Goal: Transaction & Acquisition: Purchase product/service

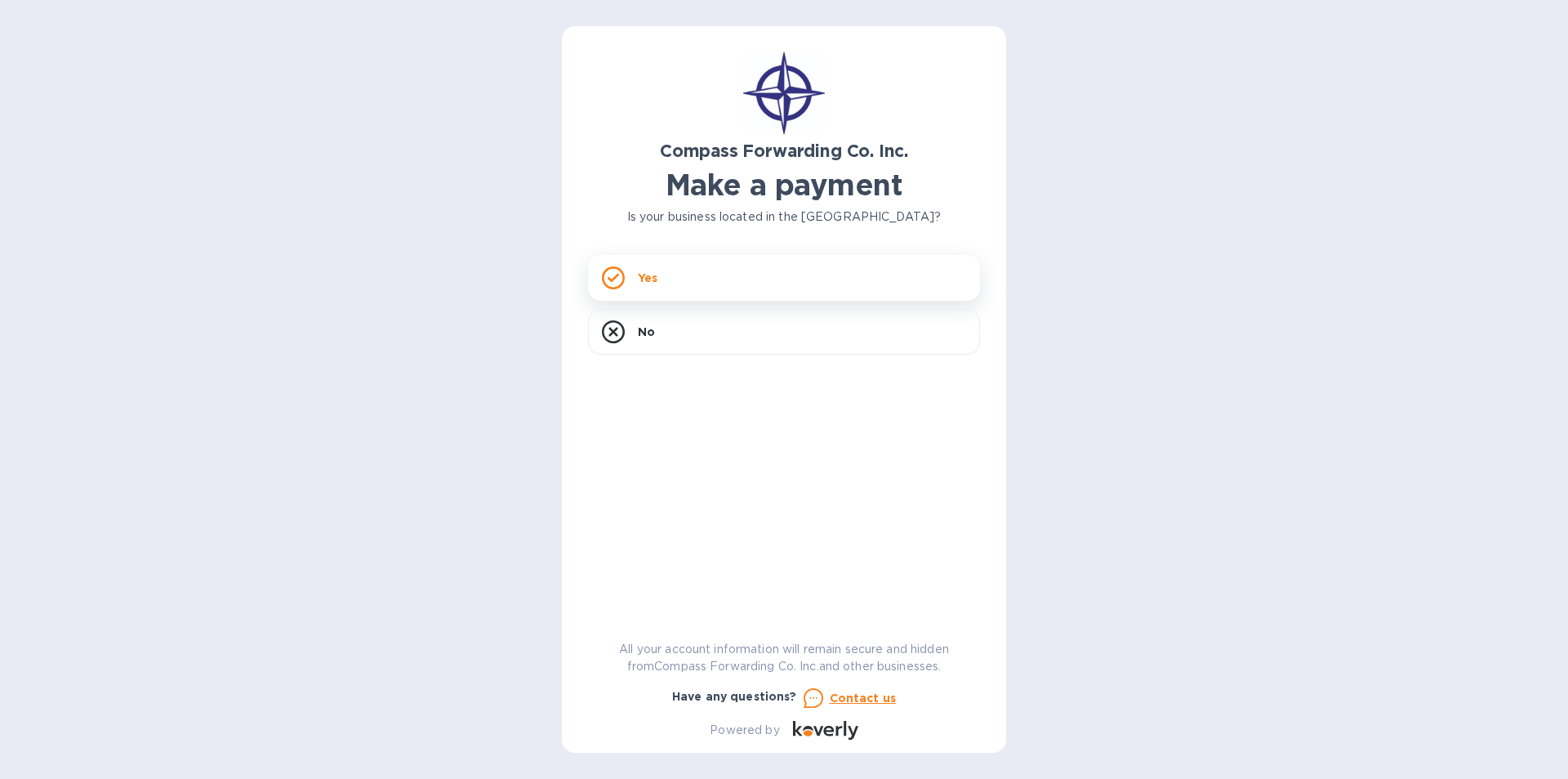
click at [604, 272] on rect at bounding box center [612, 277] width 20 height 20
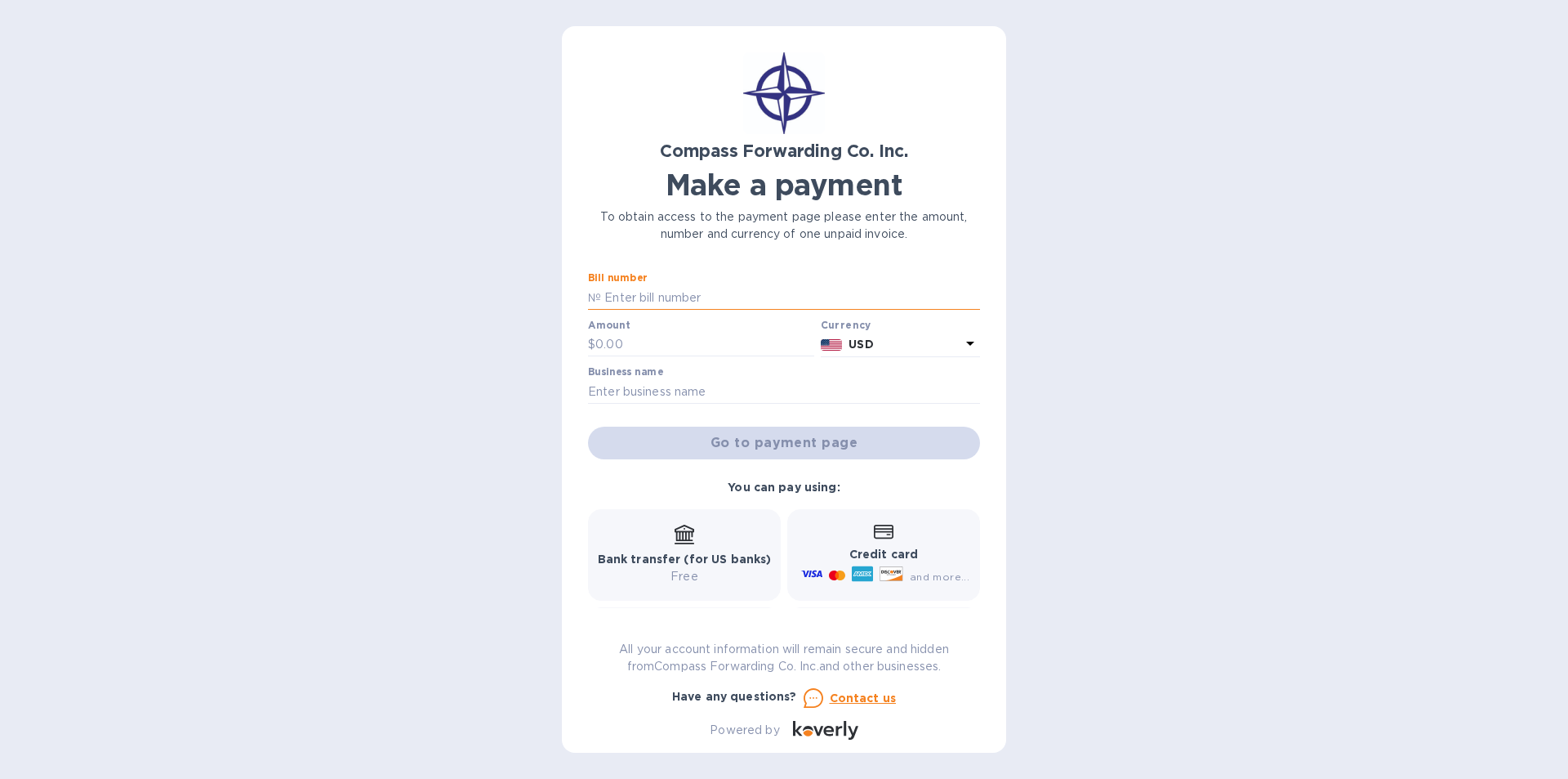
click at [607, 290] on input "text" at bounding box center [790, 298] width 379 height 25
type input "b"
type input "BCOMS1000012187"
click at [592, 337] on p "$" at bounding box center [591, 343] width 7 height 17
click at [609, 342] on input "text" at bounding box center [705, 345] width 219 height 25
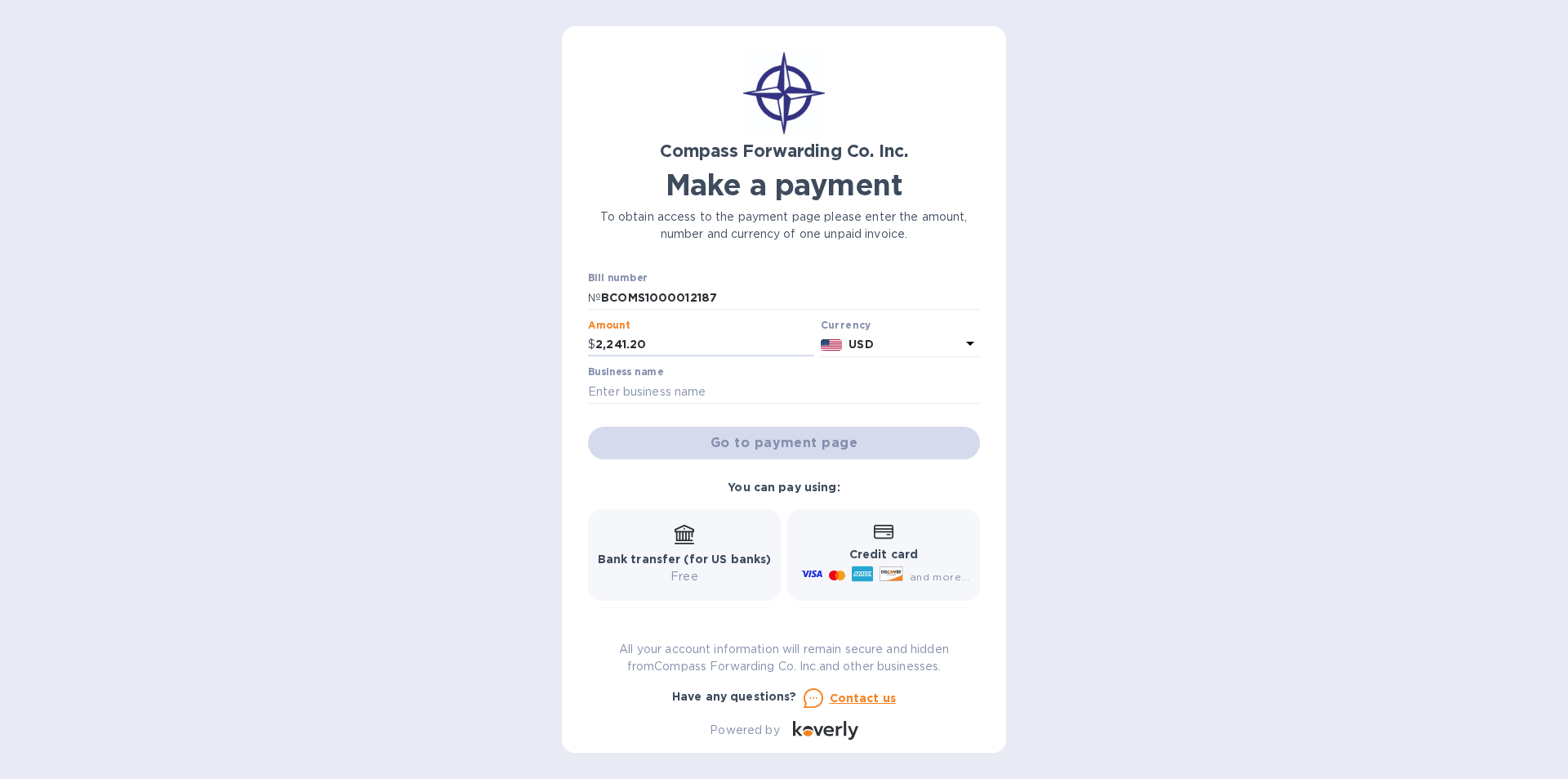
type input "2,241.20"
click at [963, 337] on icon at bounding box center [971, 343] width 19 height 19
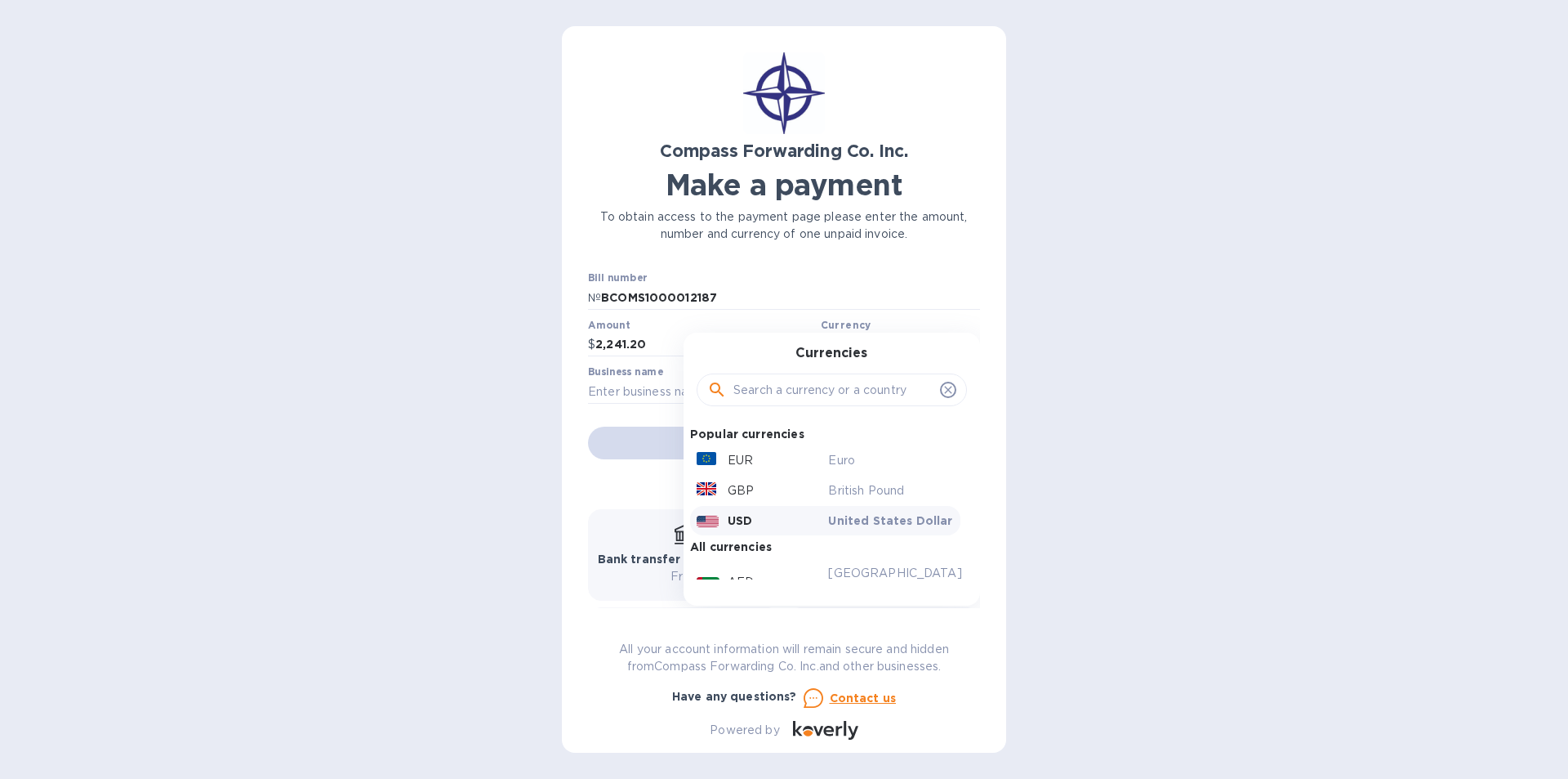
click at [733, 522] on p "USD" at bounding box center [740, 520] width 25 height 17
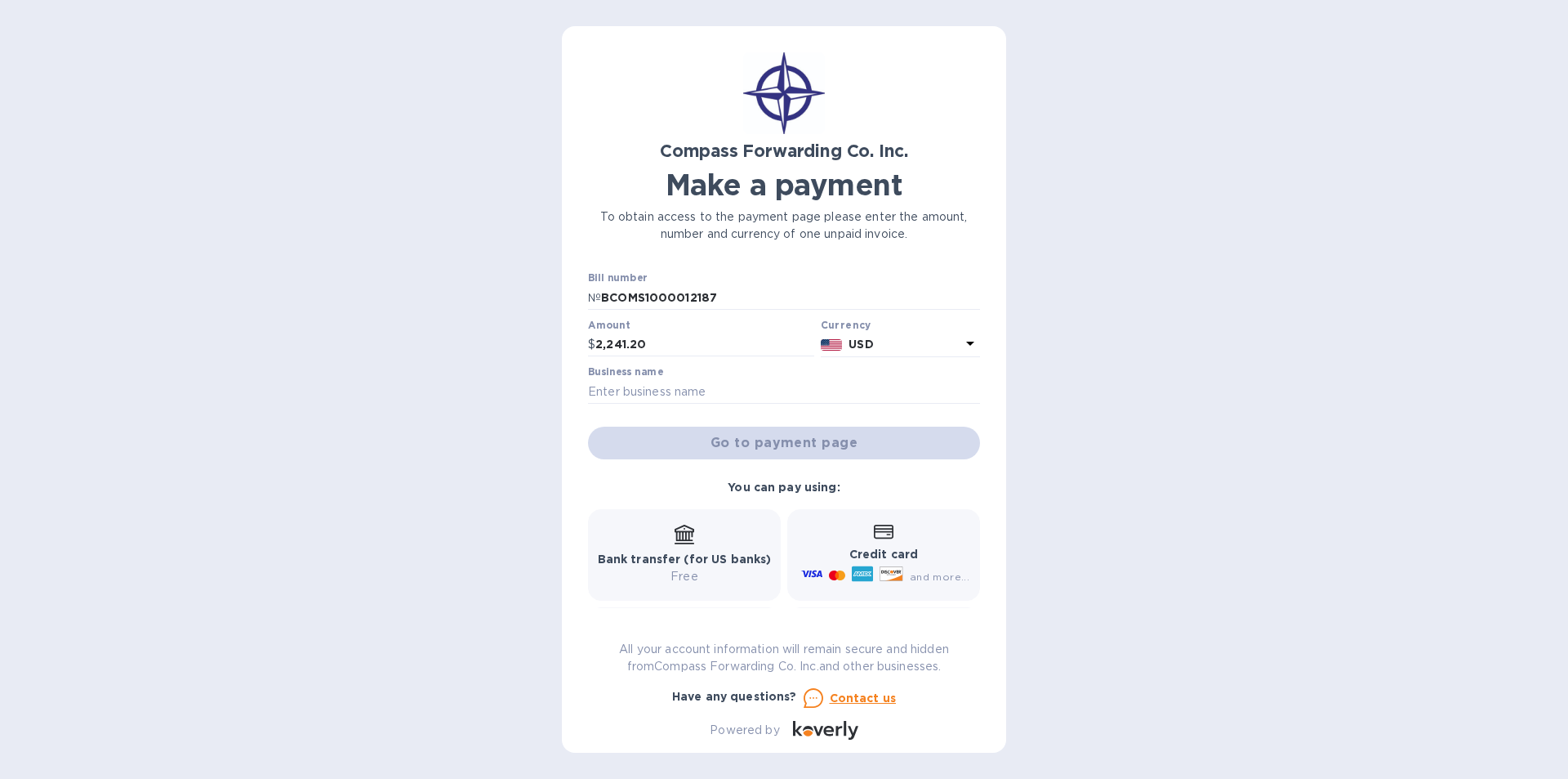
click at [878, 529] on icon at bounding box center [883, 532] width 19 height 15
click at [869, 572] on icon at bounding box center [862, 574] width 21 height 16
click at [879, 555] on b "Credit card" at bounding box center [883, 554] width 69 height 13
click at [807, 483] on b "You can pay using:" at bounding box center [783, 487] width 112 height 13
click at [837, 541] on div "Credit card and more..." at bounding box center [883, 555] width 172 height 62
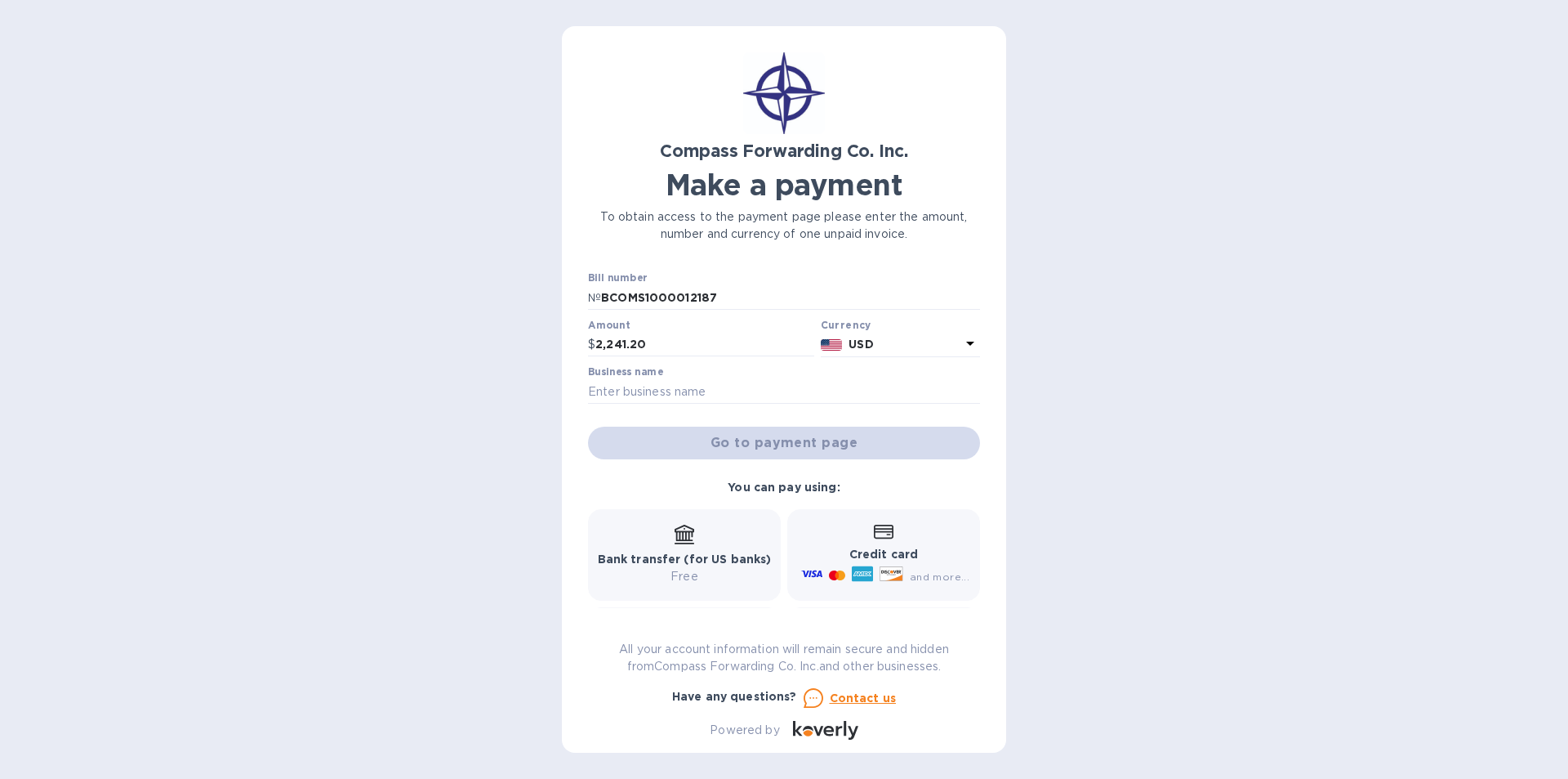
click at [874, 539] on icon at bounding box center [883, 532] width 19 height 14
click at [907, 546] on div "Credit card and more..." at bounding box center [883, 555] width 172 height 62
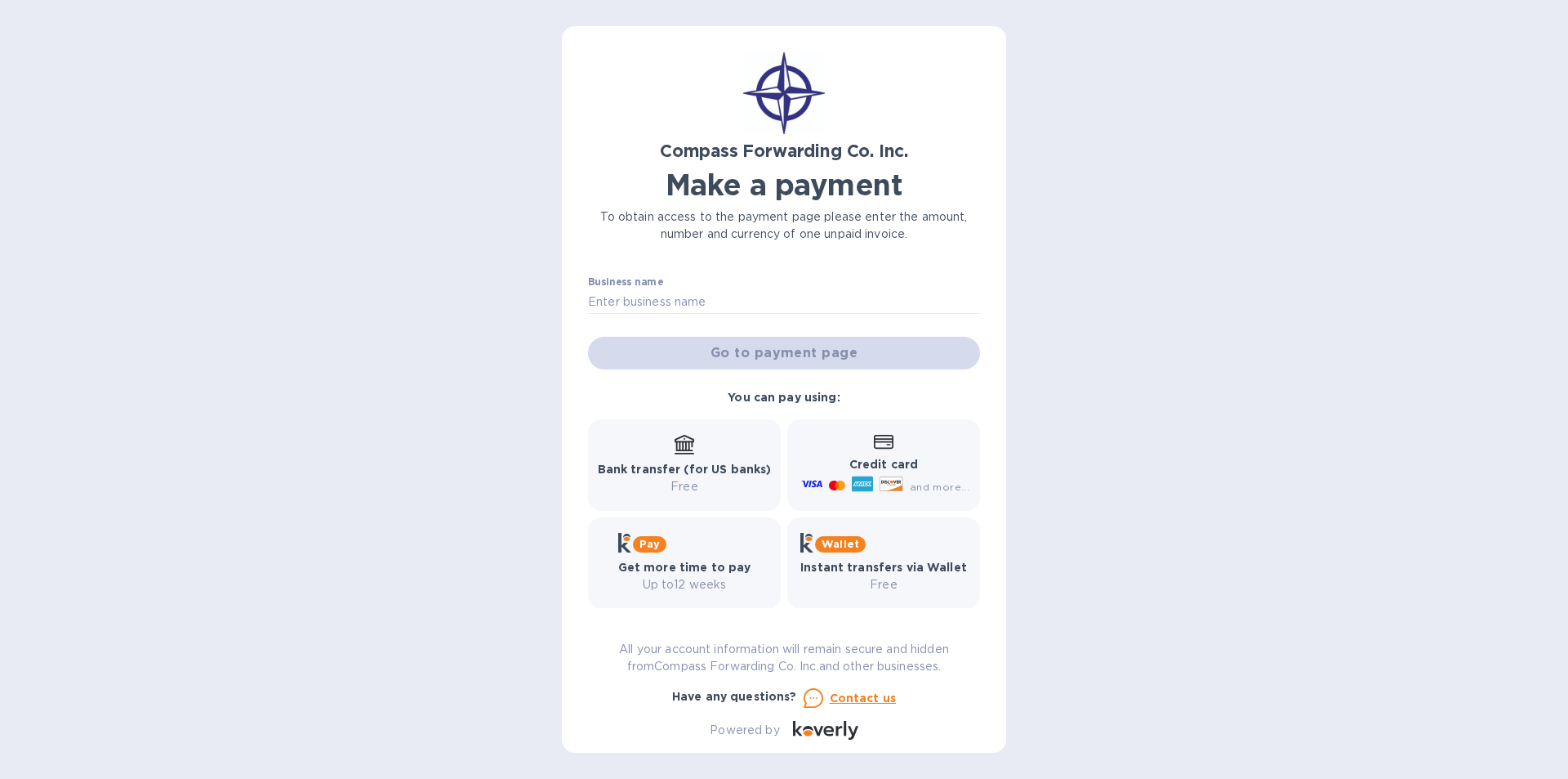
scroll to position [100, 0]
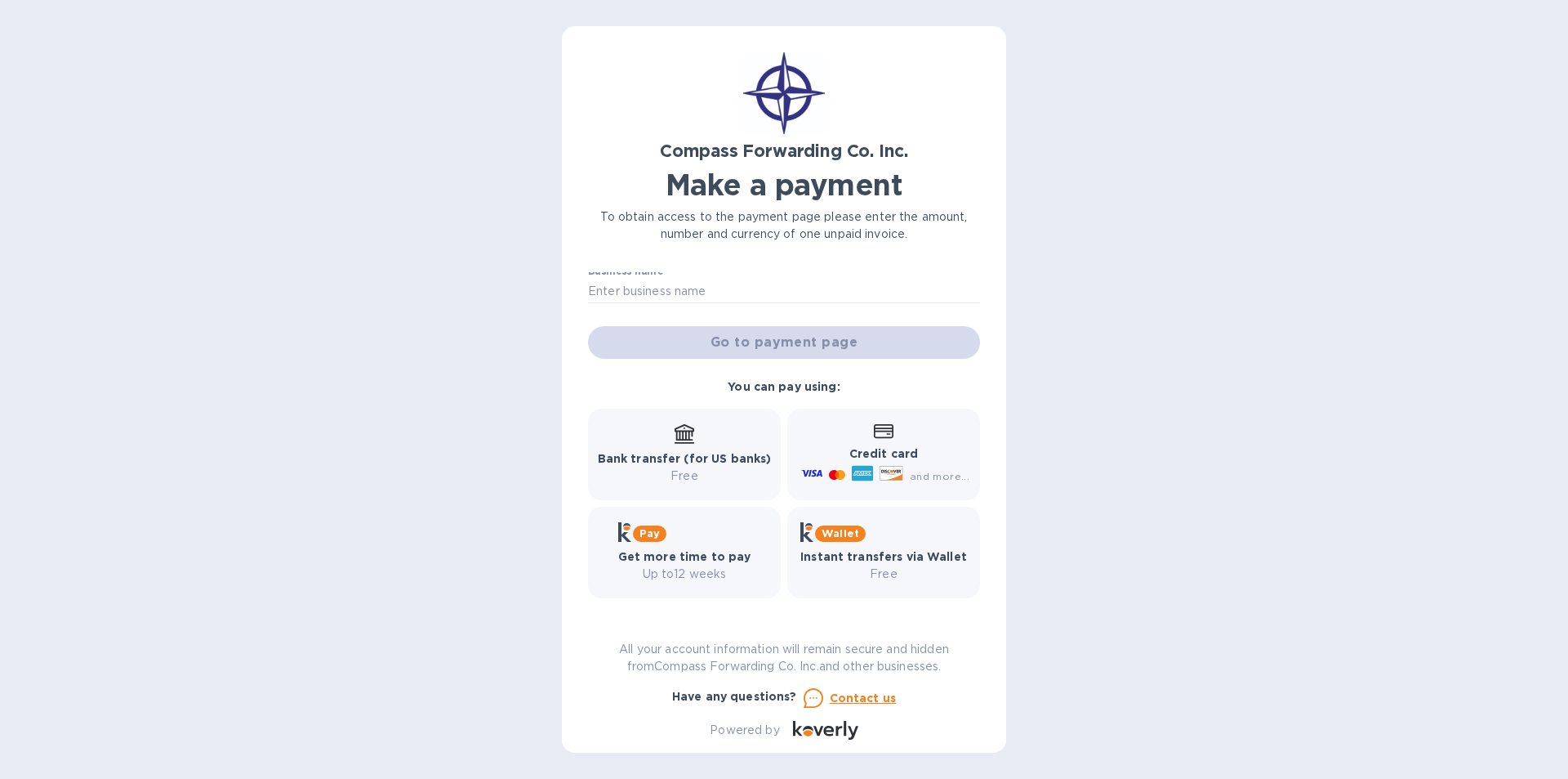
drag, startPoint x: 972, startPoint y: 584, endPoint x: 974, endPoint y: 601, distance: 17.1
click at [973, 603] on div "Bill number № BCOMS1000012187 Amount $ 2,241.20 Currency USD Business name Go t…" at bounding box center [784, 439] width 392 height 335
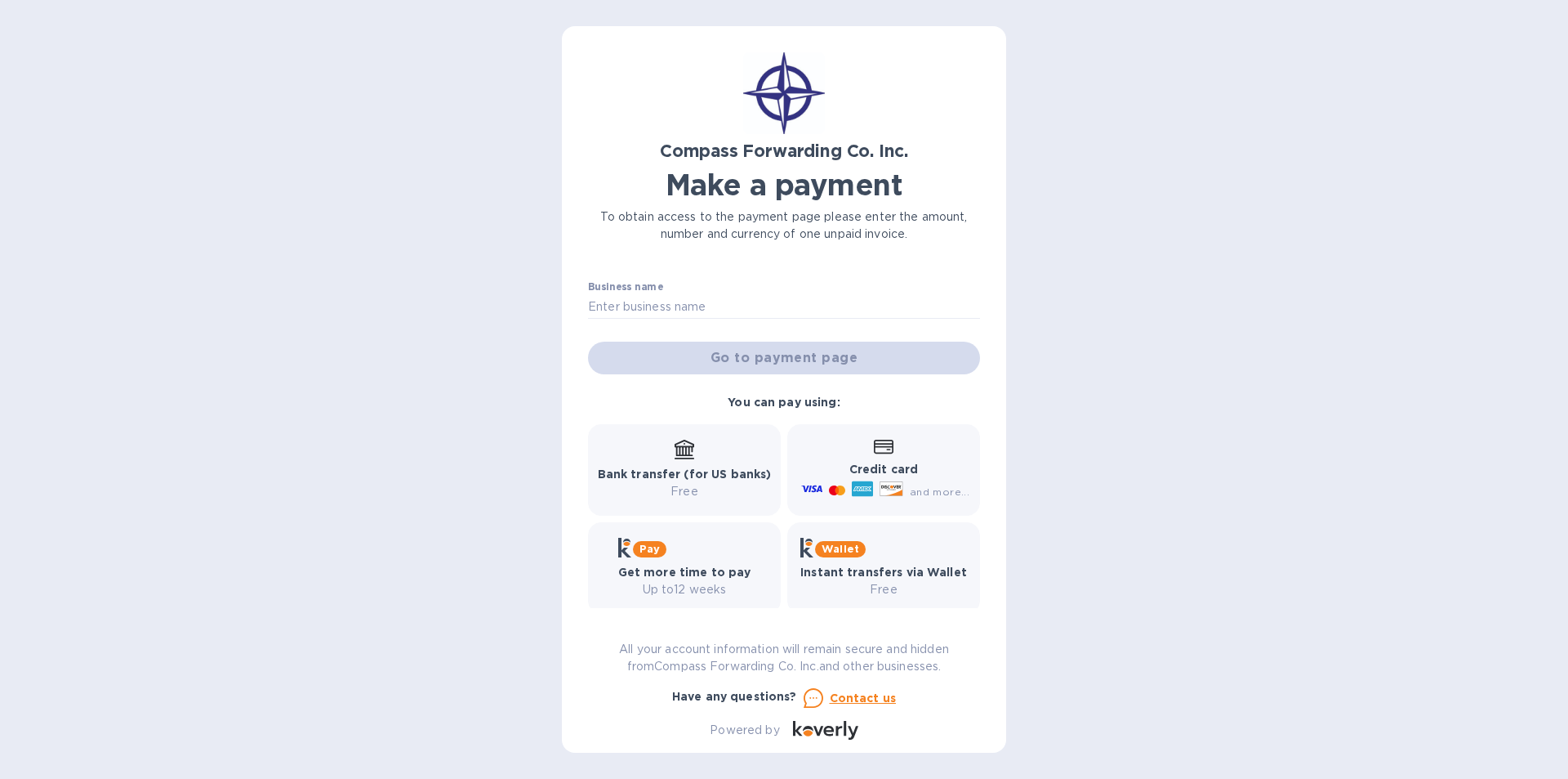
scroll to position [84, 0]
click at [861, 485] on icon at bounding box center [862, 491] width 21 height 16
click at [868, 446] on div "Credit card and more..." at bounding box center [883, 471] width 172 height 62
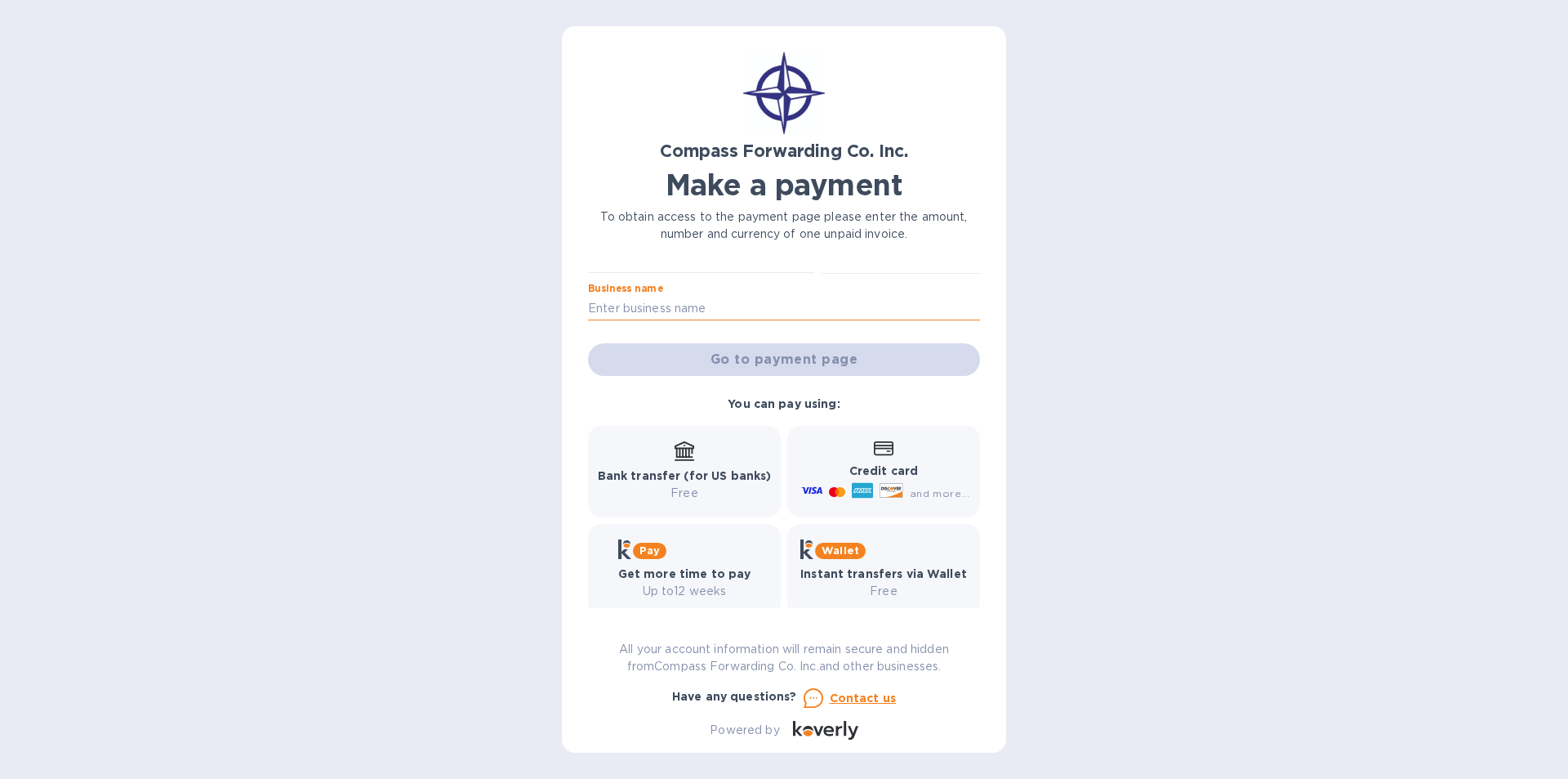
click at [600, 312] on input "text" at bounding box center [784, 308] width 392 height 25
type input "[PERSON_NAME] BOXING ACADEMY"
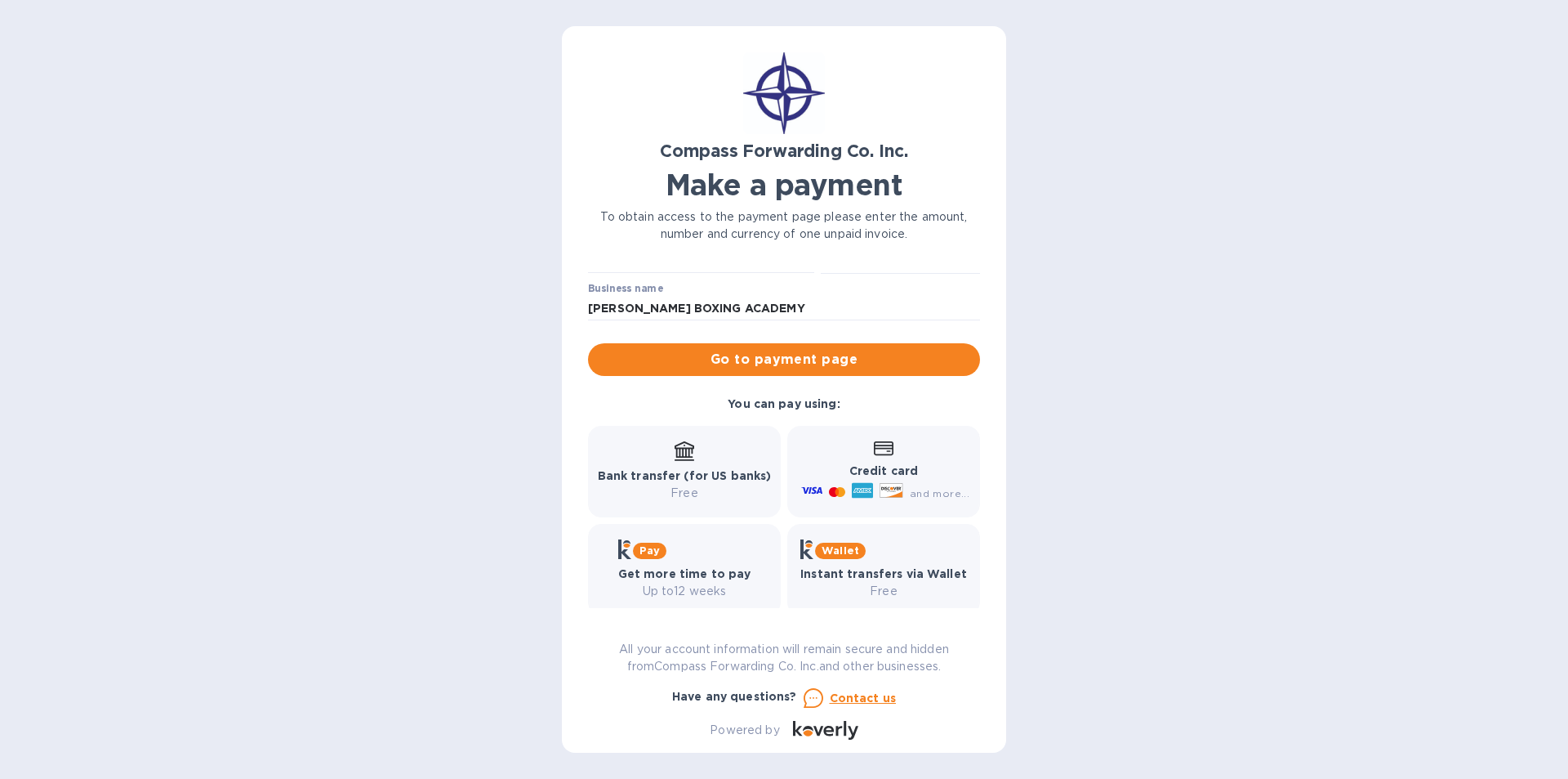
click at [858, 475] on b "Credit card" at bounding box center [883, 470] width 69 height 13
click at [864, 486] on icon at bounding box center [862, 491] width 21 height 16
click at [805, 484] on icon at bounding box center [812, 490] width 21 height 21
click at [832, 459] on div "Credit card and more..." at bounding box center [883, 471] width 172 height 62
click at [883, 449] on icon at bounding box center [883, 448] width 19 height 15
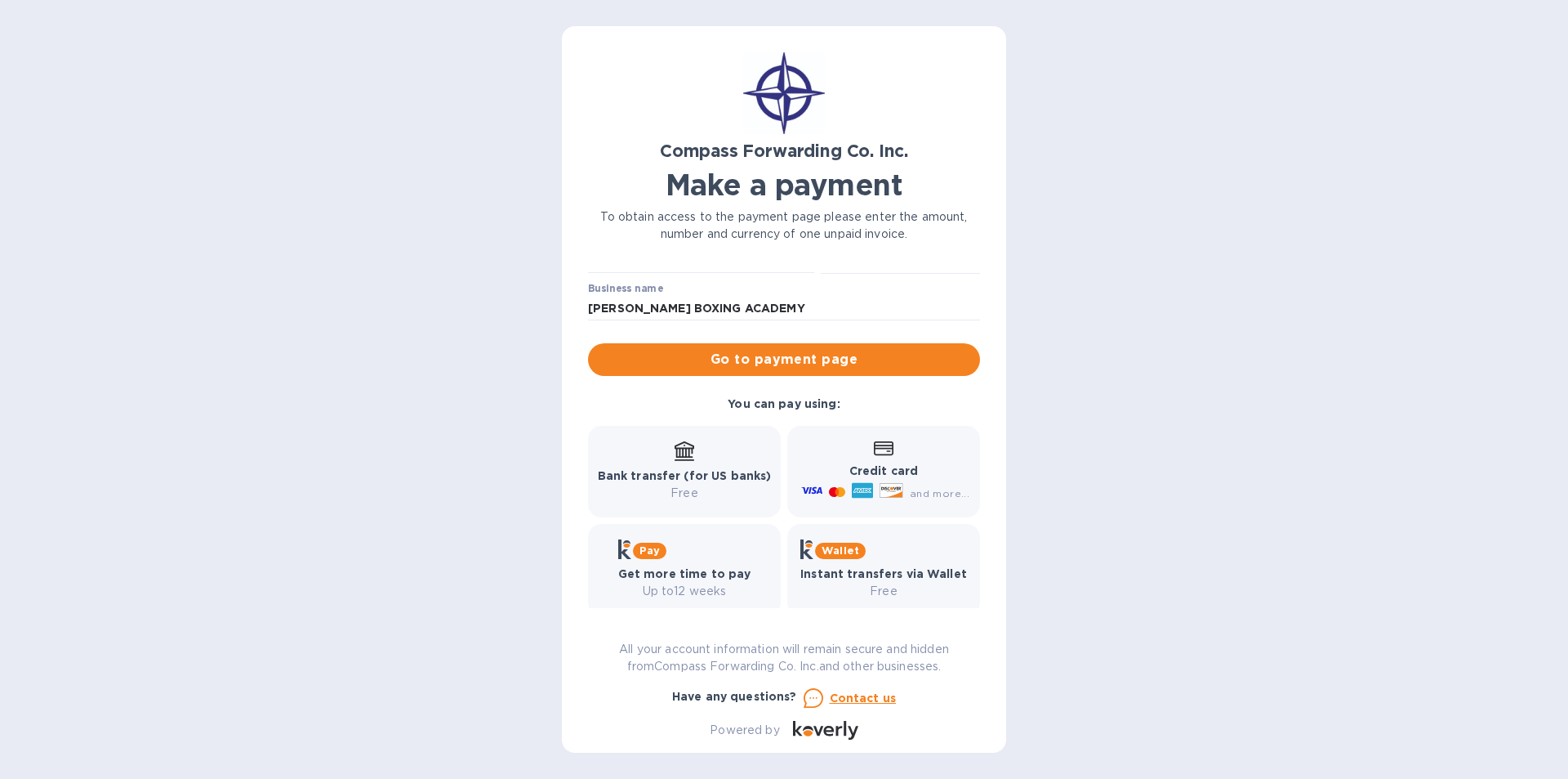
click at [883, 449] on icon at bounding box center [883, 448] width 19 height 14
click at [912, 467] on p "Credit card" at bounding box center [883, 470] width 172 height 17
click at [810, 361] on span "Go to payment page" at bounding box center [784, 359] width 366 height 19
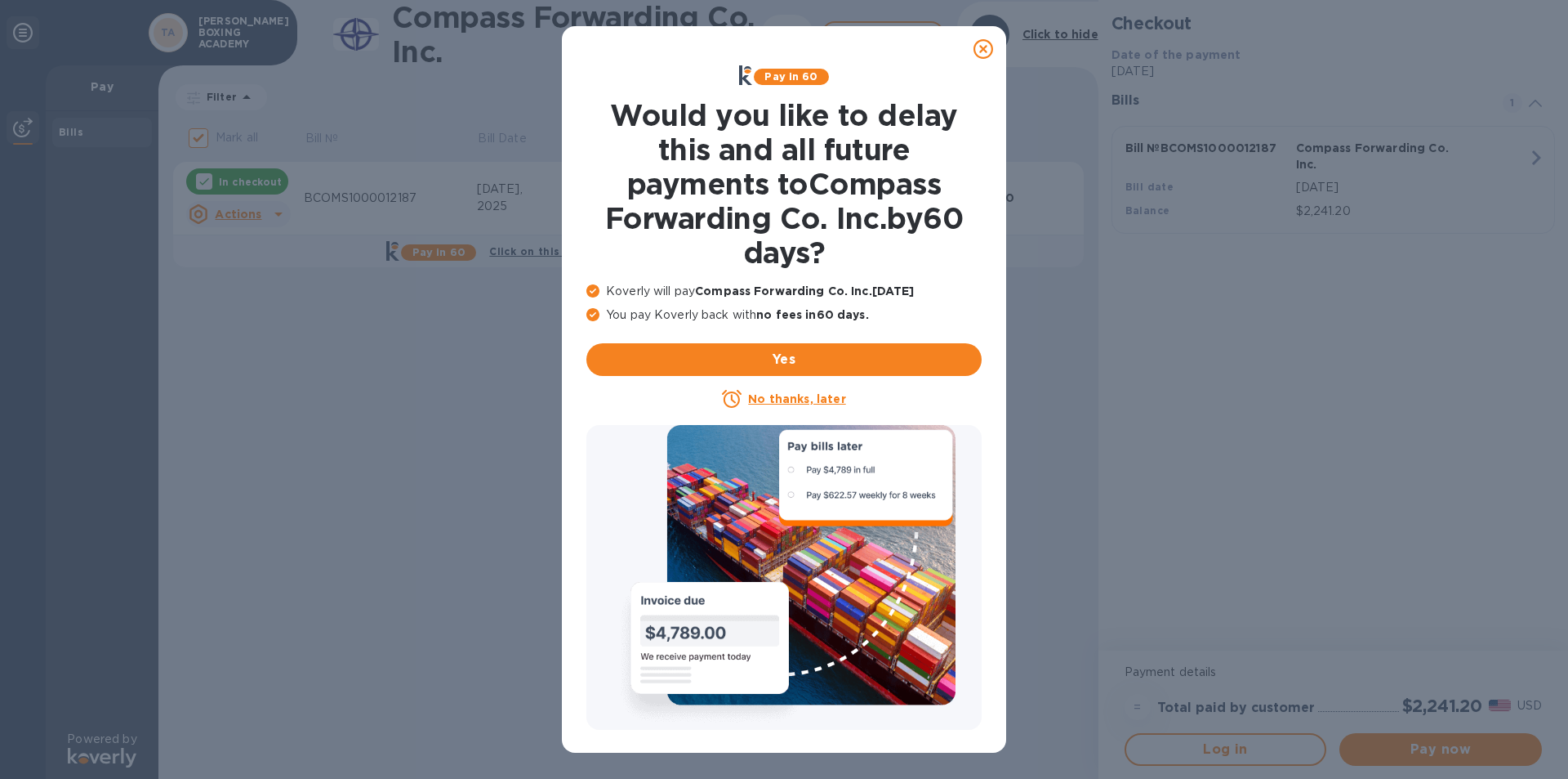
click at [983, 48] on icon at bounding box center [983, 49] width 19 height 19
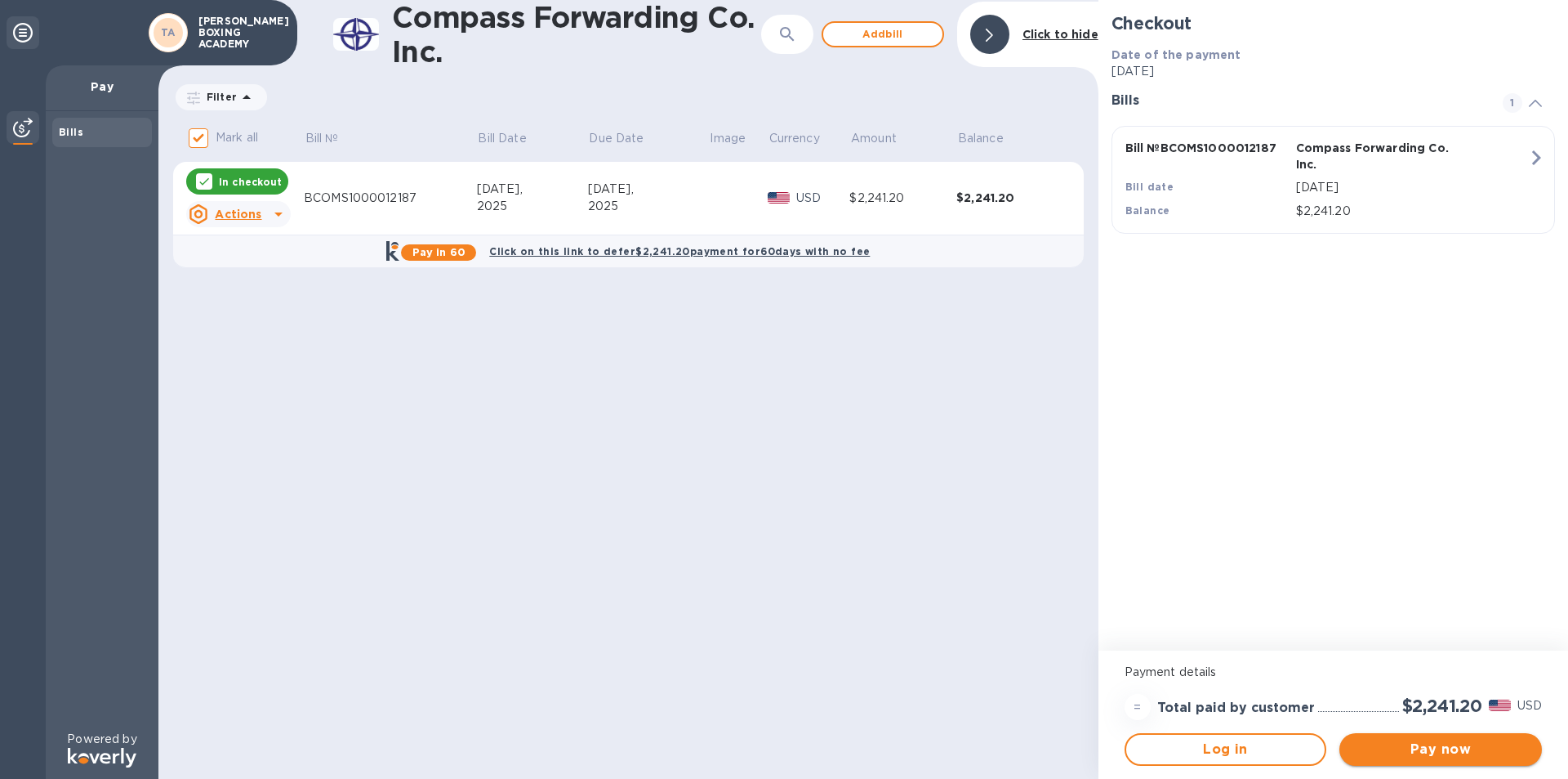
click at [1462, 746] on span "Pay now" at bounding box center [1440, 749] width 176 height 19
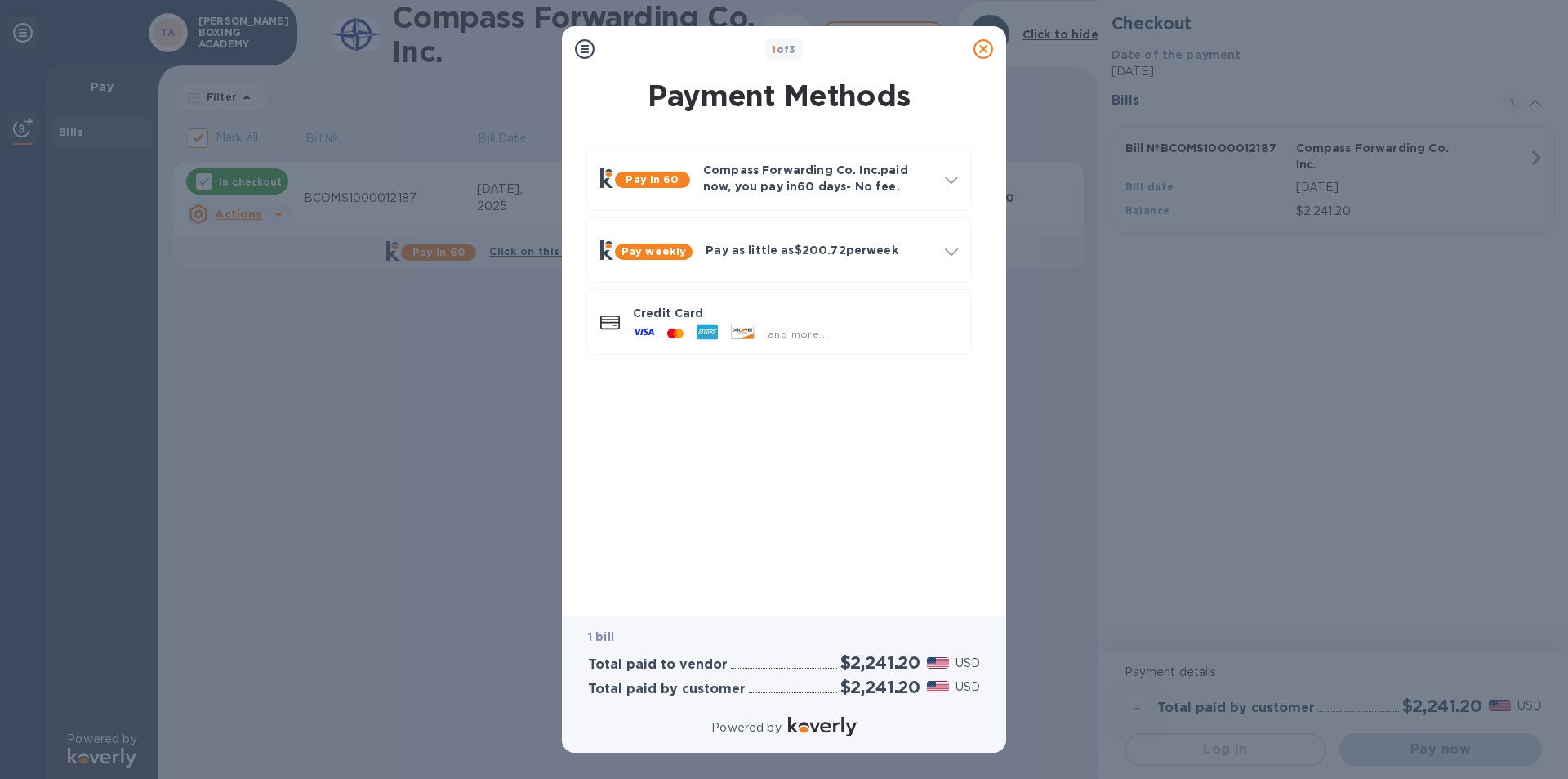
click at [799, 715] on div at bounding box center [822, 727] width 75 height 29
click at [988, 46] on icon at bounding box center [983, 49] width 19 height 19
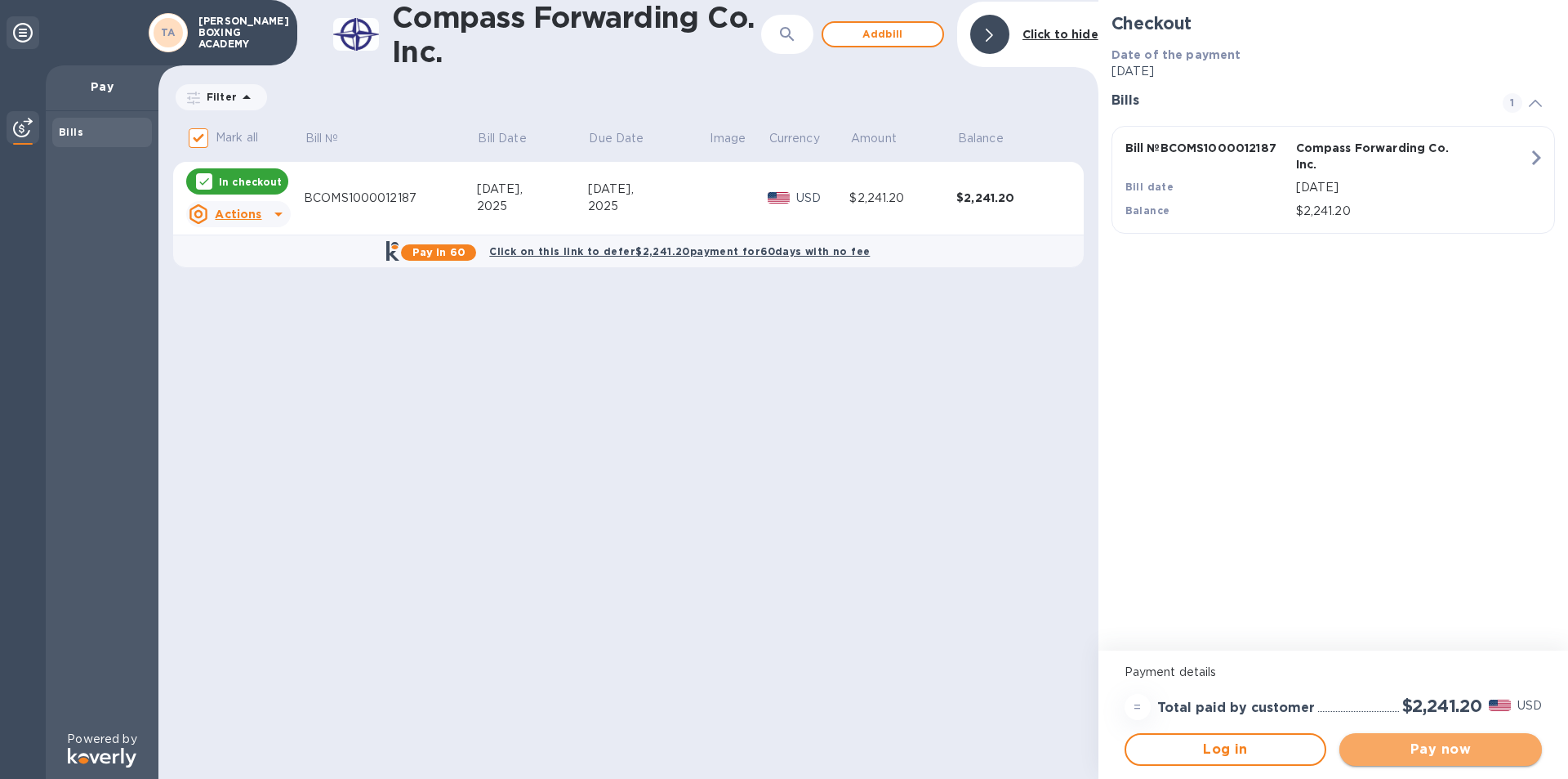
click at [1458, 747] on span "Pay now" at bounding box center [1440, 749] width 176 height 19
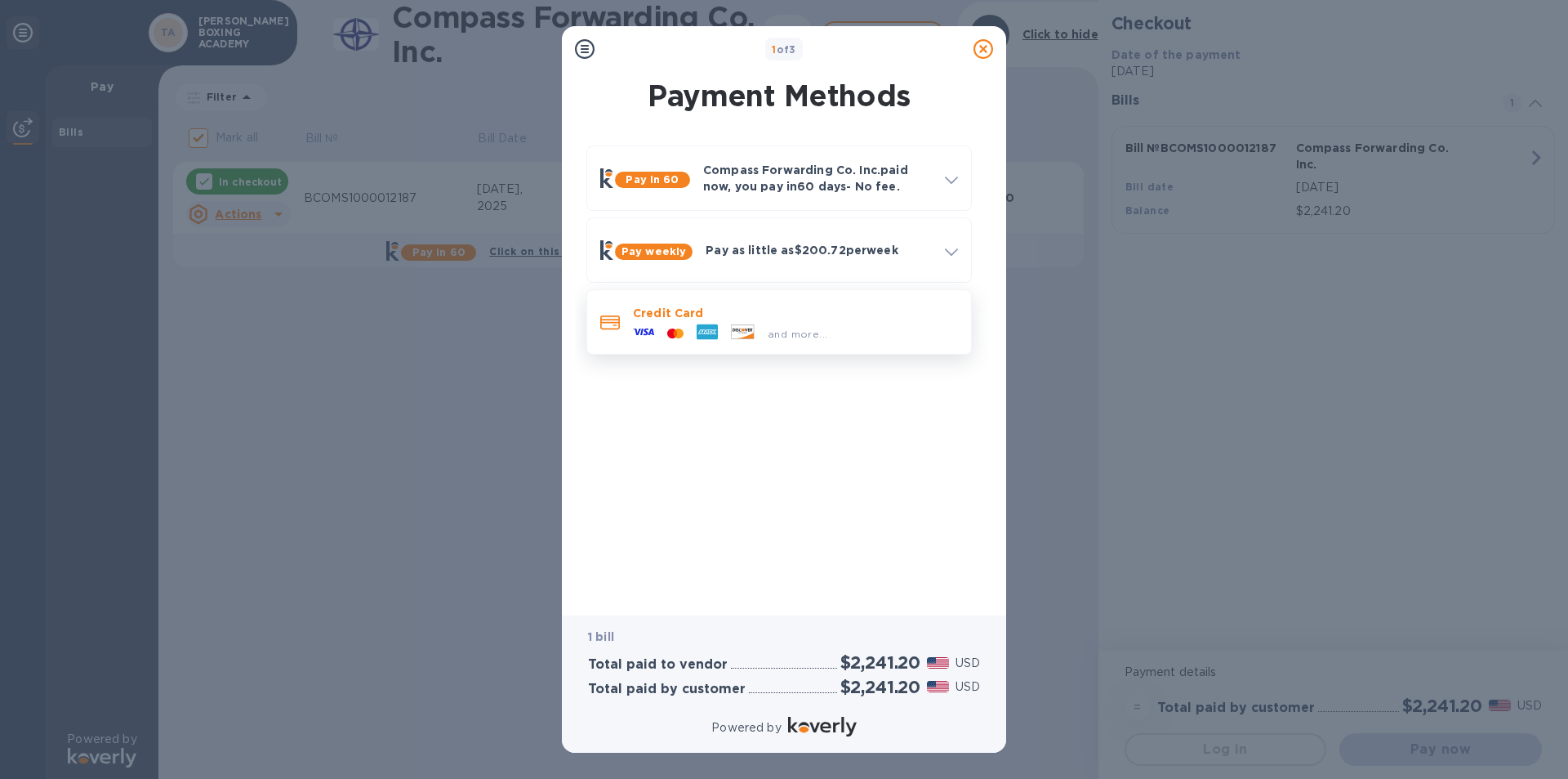
click at [678, 319] on p "Credit Card" at bounding box center [795, 312] width 325 height 17
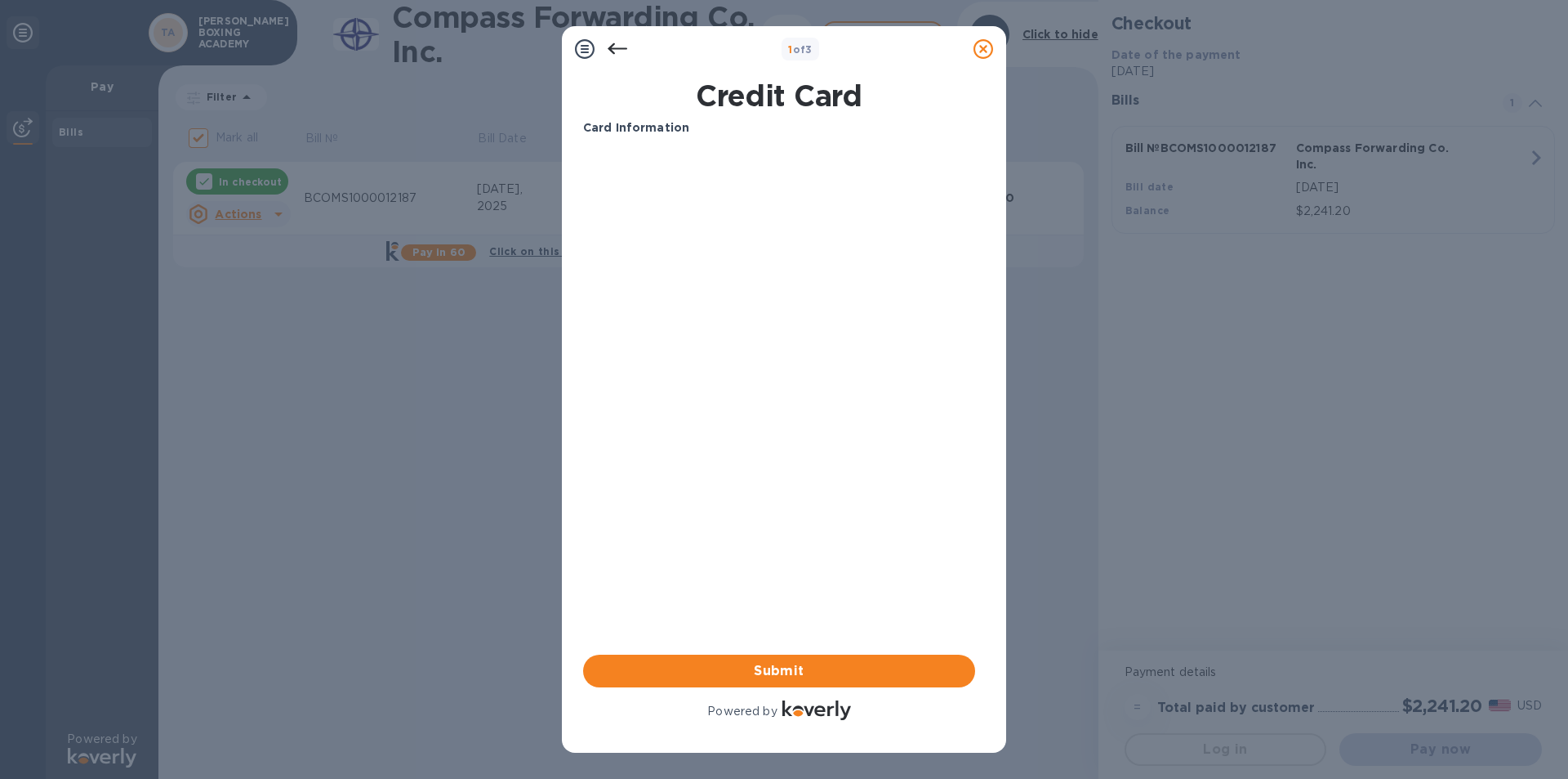
drag, startPoint x: 700, startPoint y: 129, endPoint x: 692, endPoint y: 127, distance: 8.2
click at [698, 128] on p "Card Information" at bounding box center [780, 128] width 392 height 17
click at [683, 130] on b "Card Information" at bounding box center [636, 127] width 106 height 13
click at [722, 97] on h1 "Credit Card" at bounding box center [779, 95] width 405 height 34
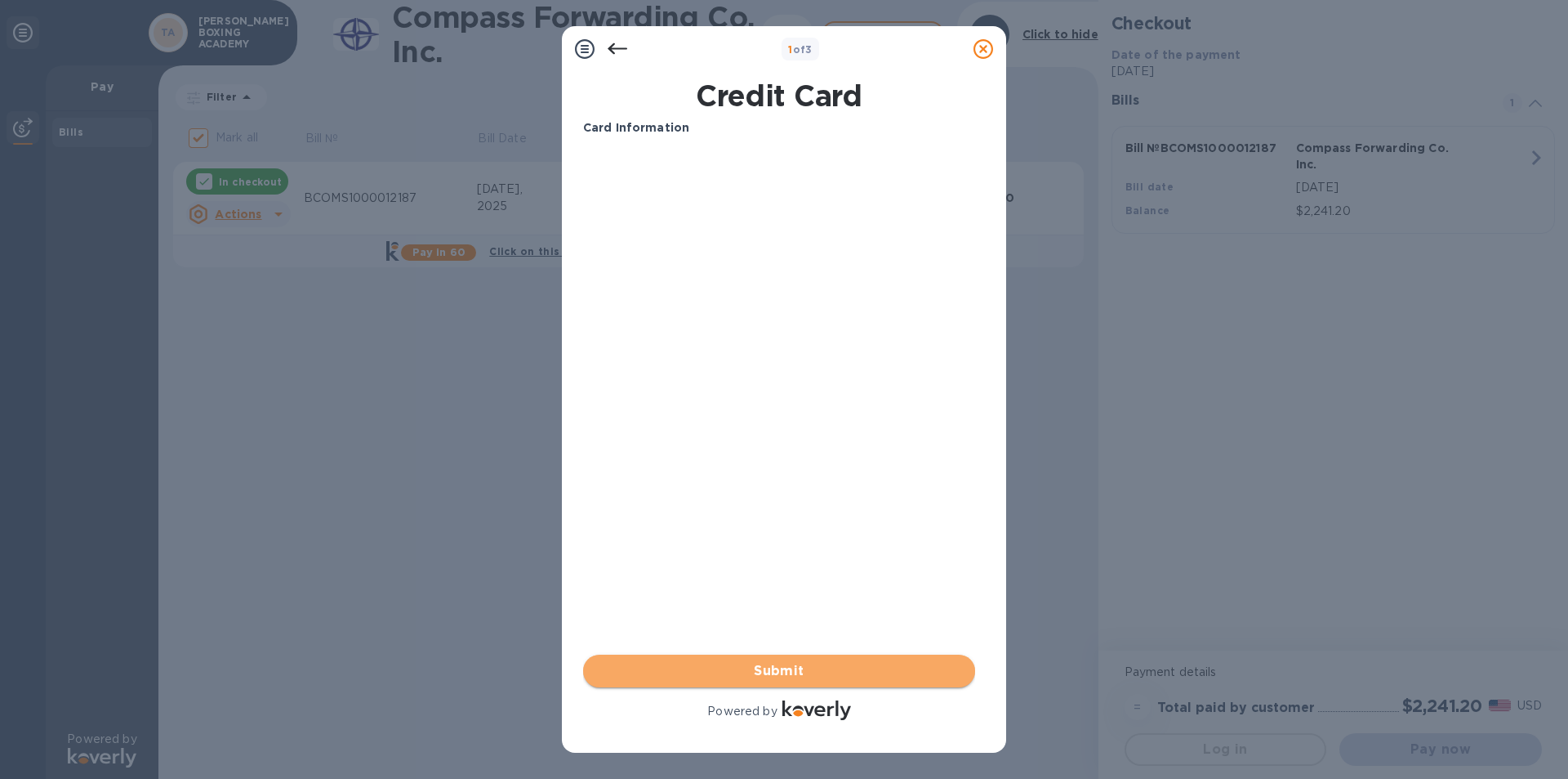
click at [729, 672] on span "Submit" at bounding box center [780, 671] width 366 height 19
click at [724, 669] on span "Submit" at bounding box center [780, 671] width 366 height 19
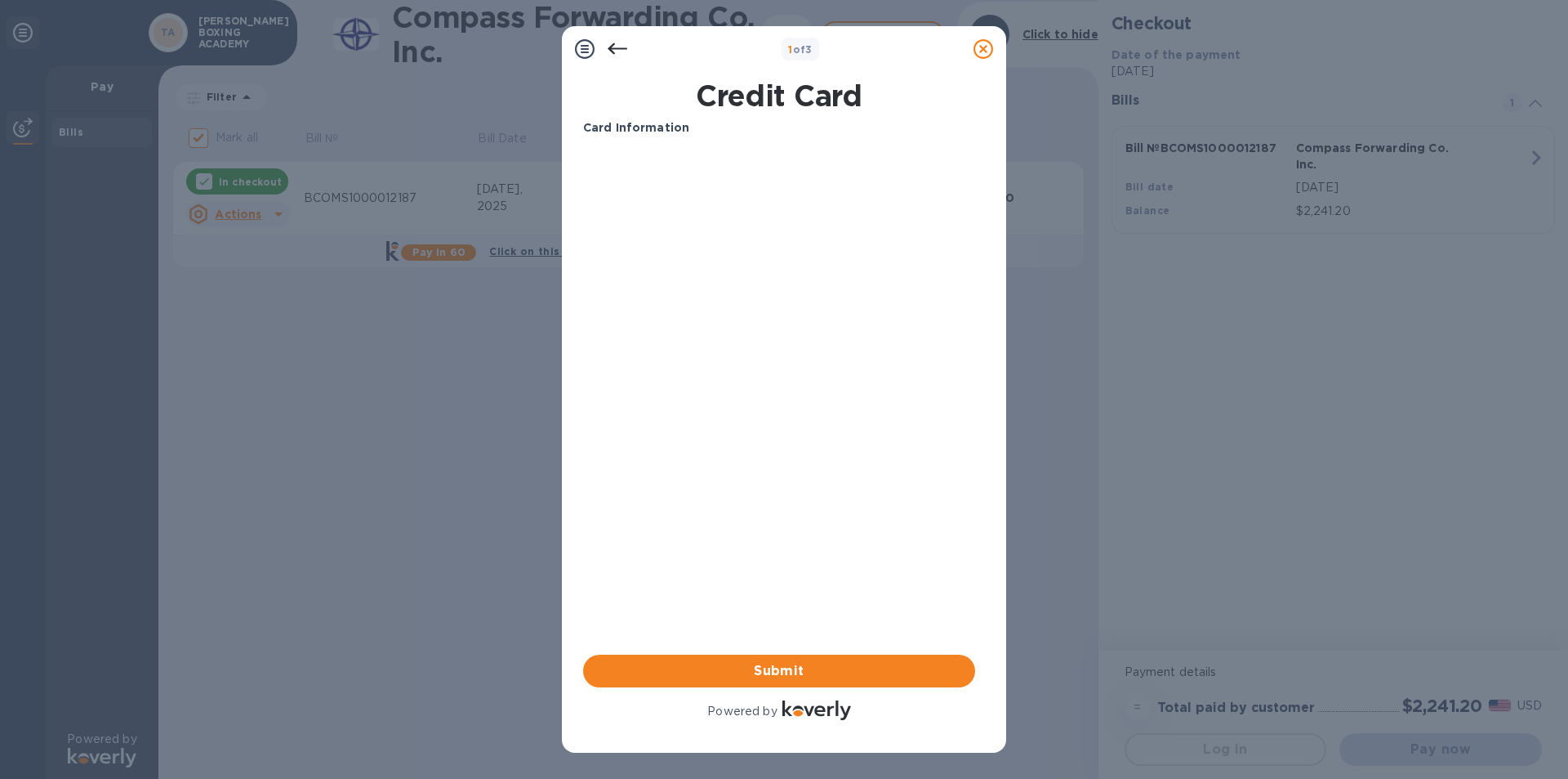
click at [625, 50] on icon at bounding box center [618, 49] width 19 height 19
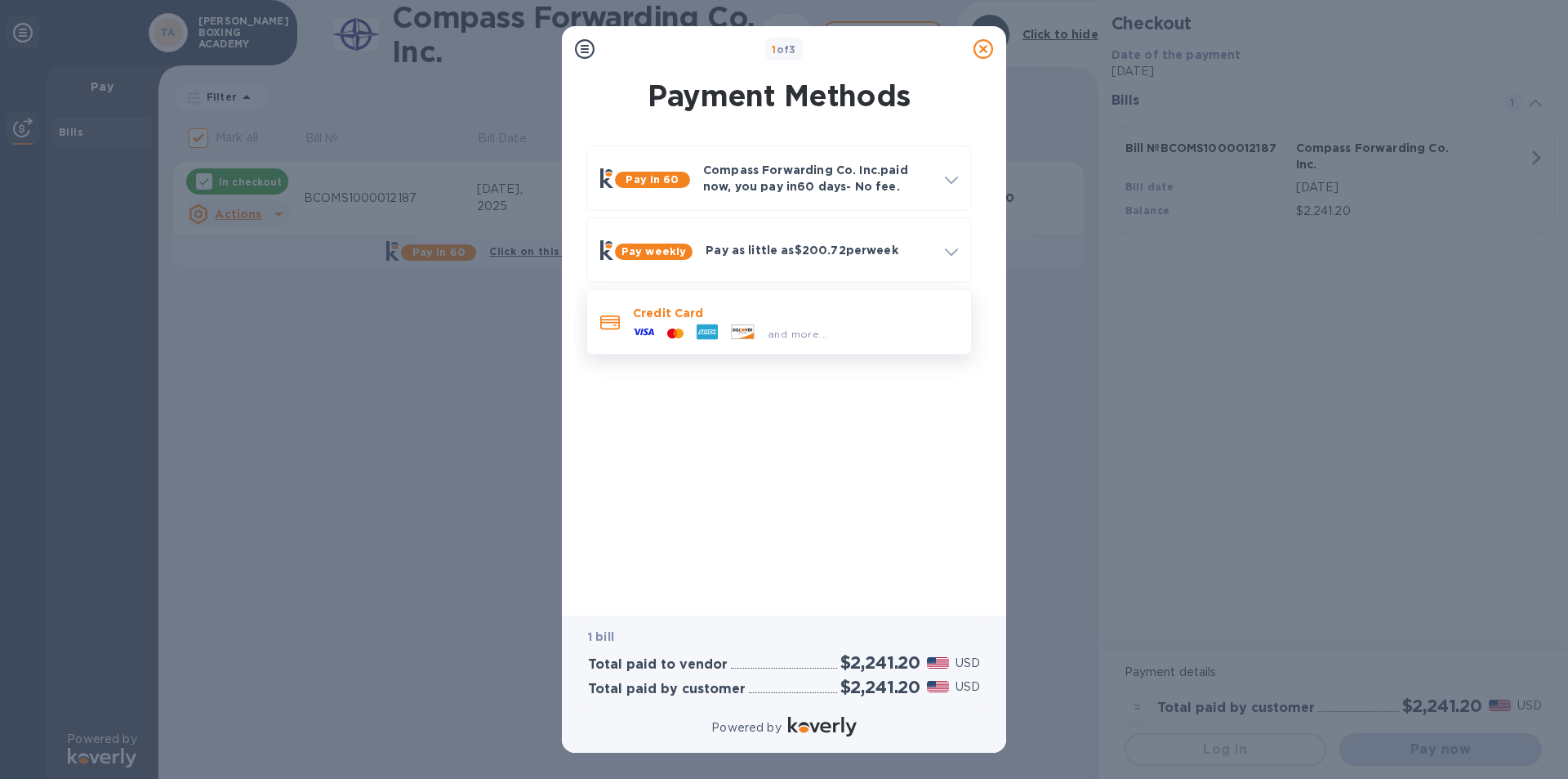
click at [645, 327] on icon at bounding box center [643, 332] width 21 height 21
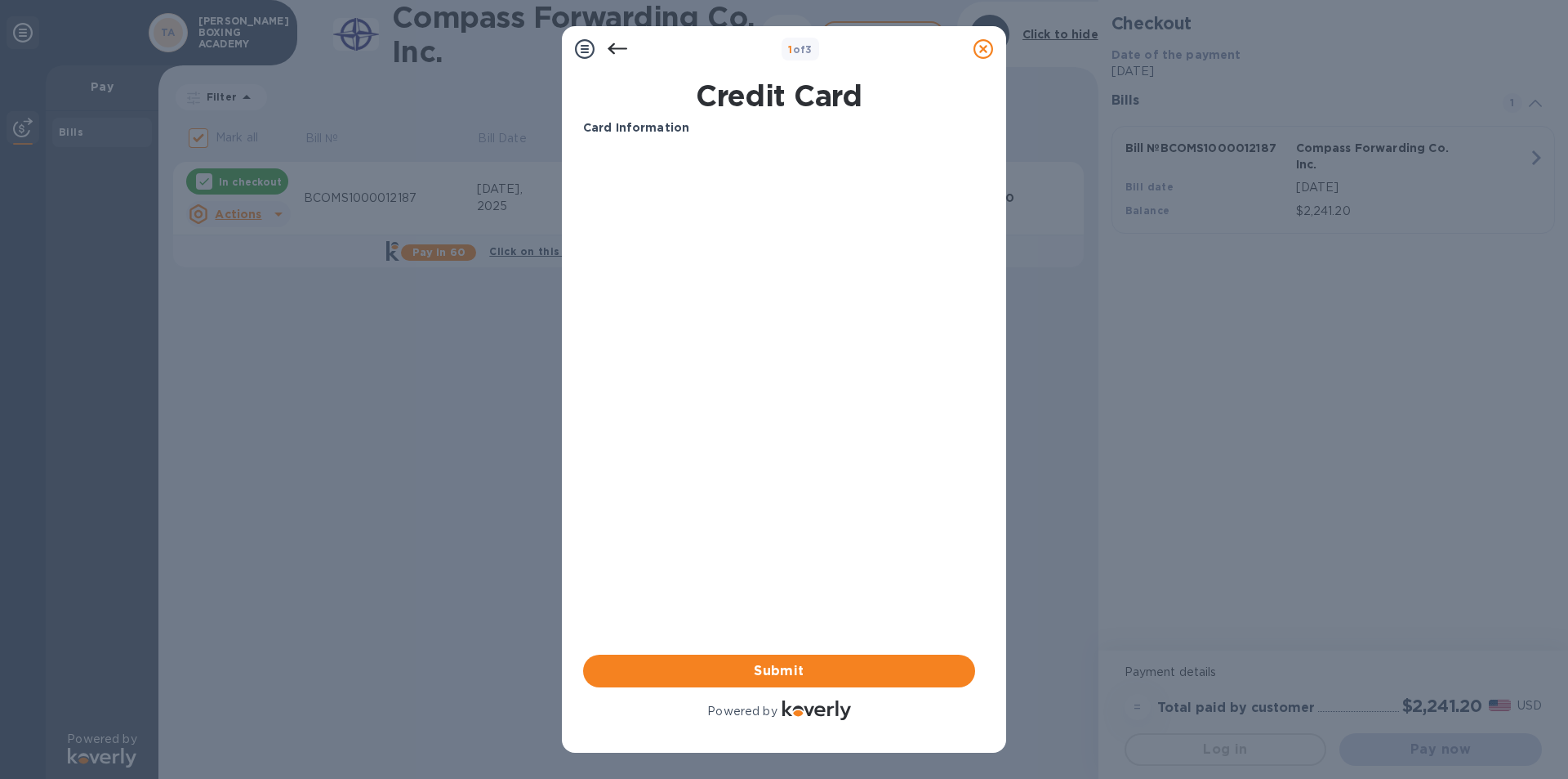
click at [645, 327] on div "Card Information Your browser does not support iframes Submit Powered by" at bounding box center [780, 422] width 392 height 604
click at [615, 46] on icon at bounding box center [618, 49] width 19 height 19
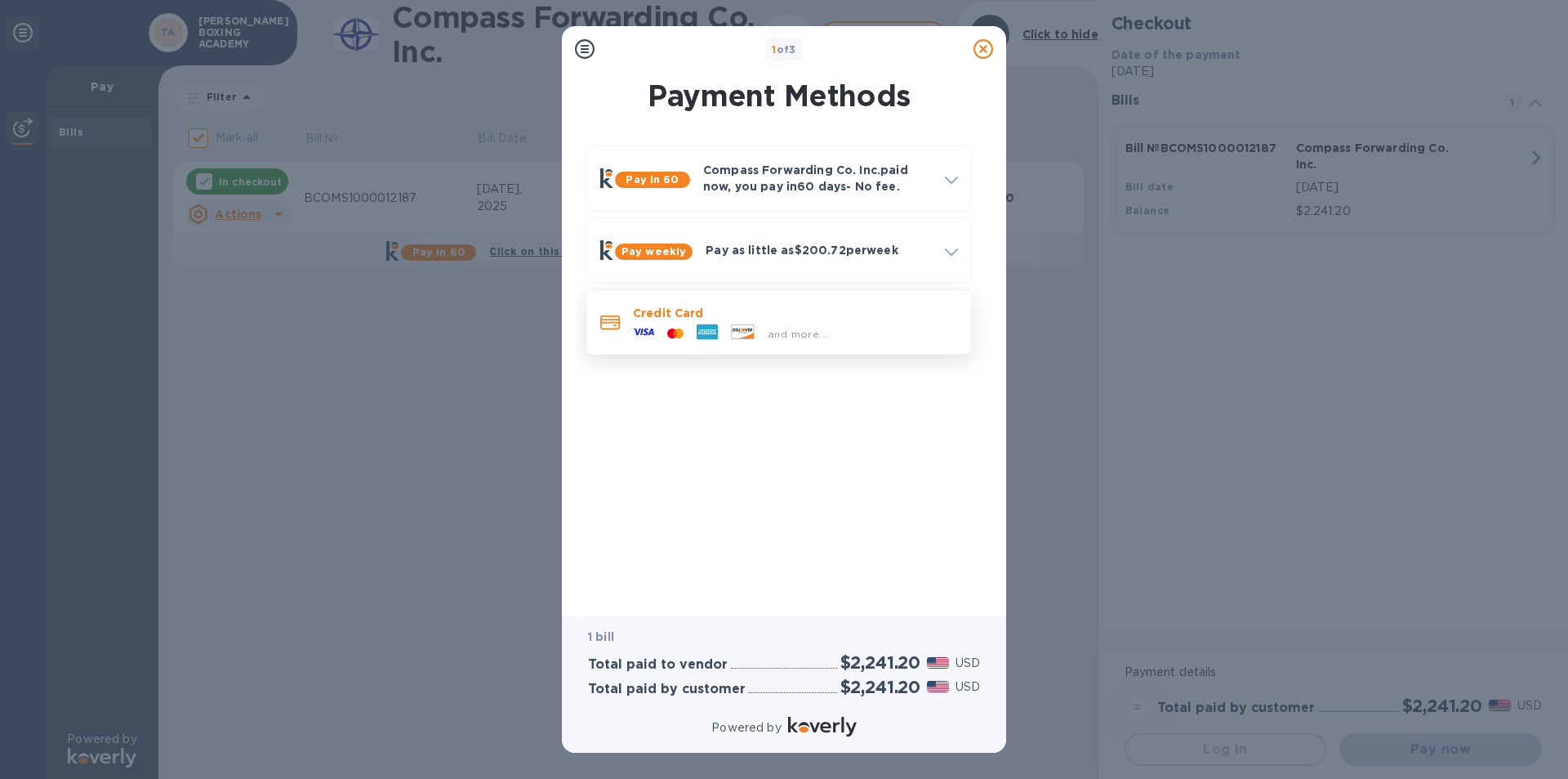
click at [672, 322] on div "and more..." at bounding box center [730, 334] width 208 height 25
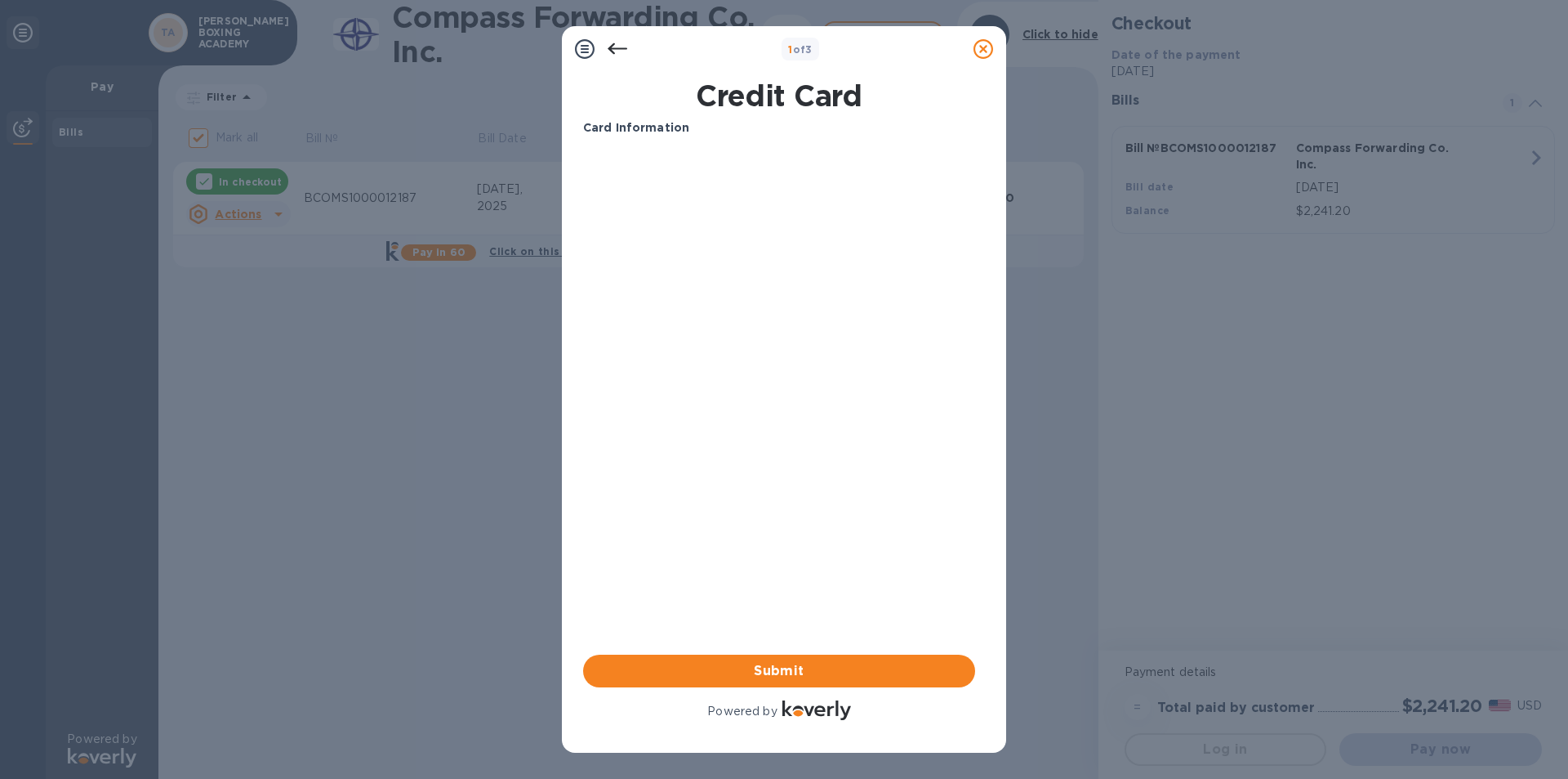
click at [716, 120] on p "Card Information" at bounding box center [780, 128] width 392 height 17
drag, startPoint x: 660, startPoint y: 118, endPoint x: 651, endPoint y: 129, distance: 14.2
click at [654, 125] on div "Card Information Your browser does not support iframes Submit Powered by" at bounding box center [779, 421] width 399 height 610
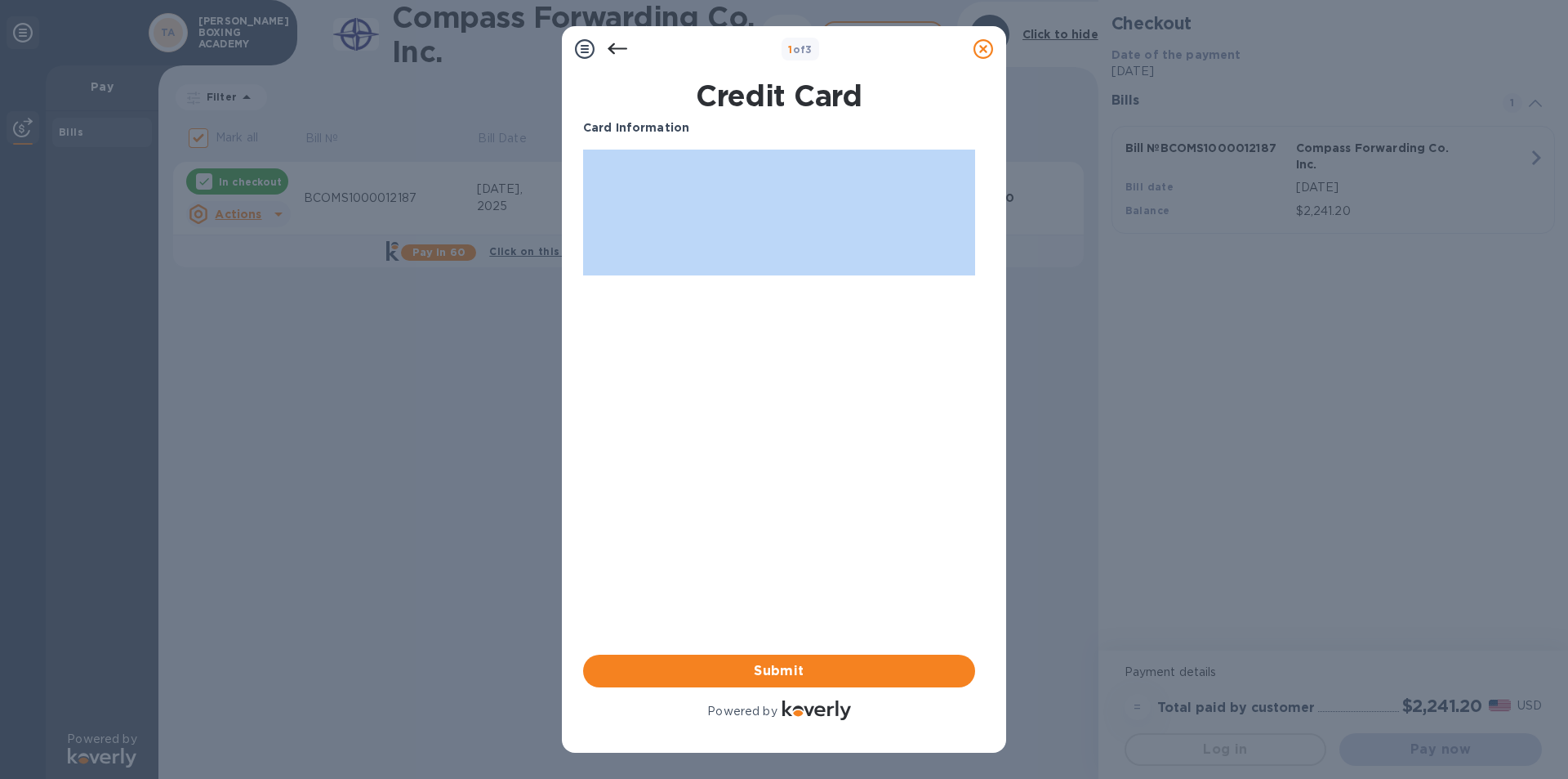
drag, startPoint x: 692, startPoint y: 143, endPoint x: 700, endPoint y: 149, distance: 10.0
click at [700, 147] on div "Card Information Your browser does not support iframes" at bounding box center [779, 197] width 405 height 169
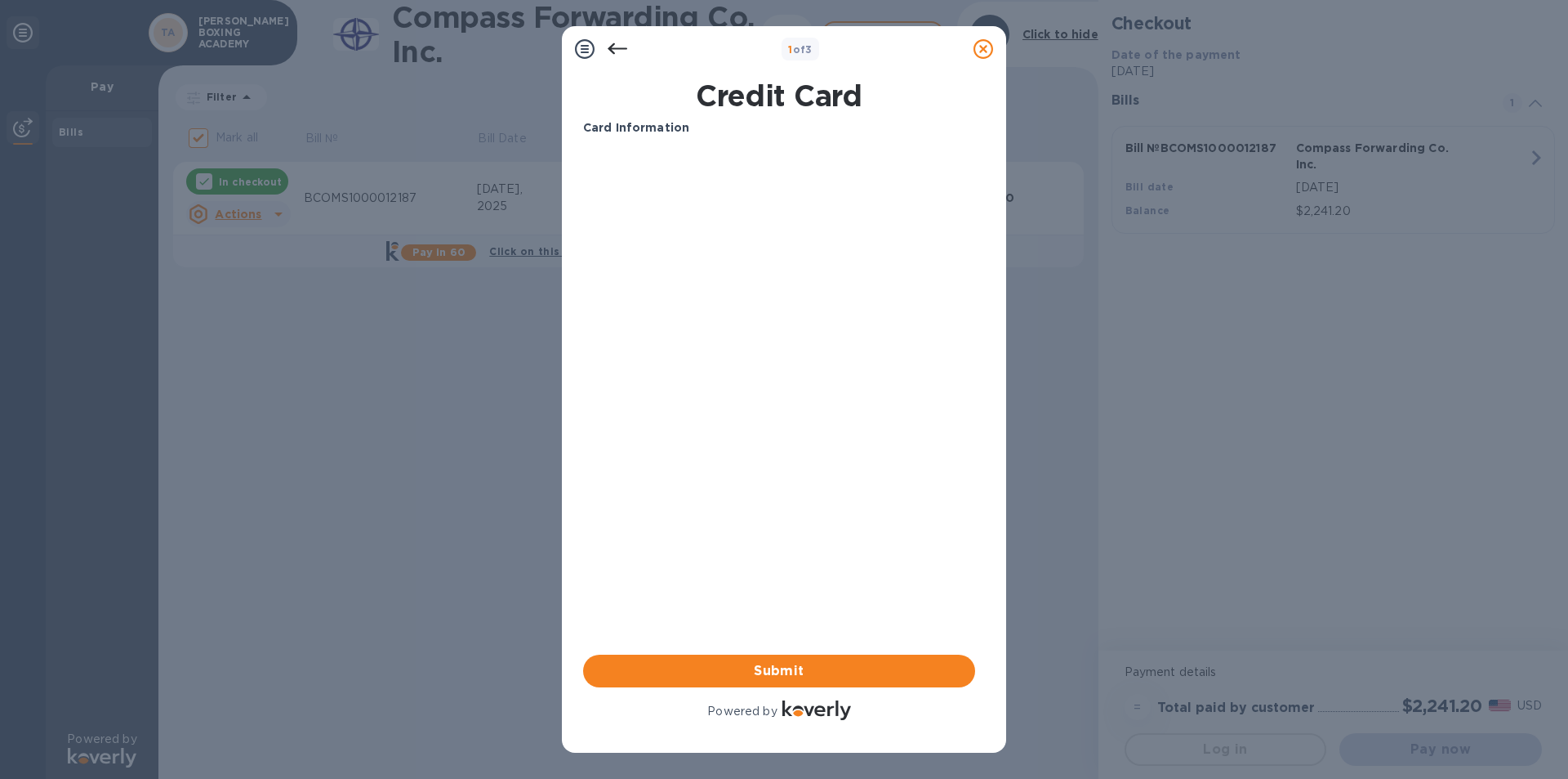
click at [634, 305] on div "Card Information Your browser does not support iframes Submit Powered by" at bounding box center [780, 422] width 392 height 604
drag, startPoint x: 634, startPoint y: 305, endPoint x: 648, endPoint y: 308, distance: 14.3
click at [648, 308] on div "Card Information Your browser does not support iframes Submit Powered by" at bounding box center [780, 422] width 392 height 604
click at [651, 305] on div "Card Information Your browser does not support iframes Submit Powered by" at bounding box center [780, 422] width 392 height 604
click at [649, 128] on b "Card Information" at bounding box center [636, 127] width 106 height 13
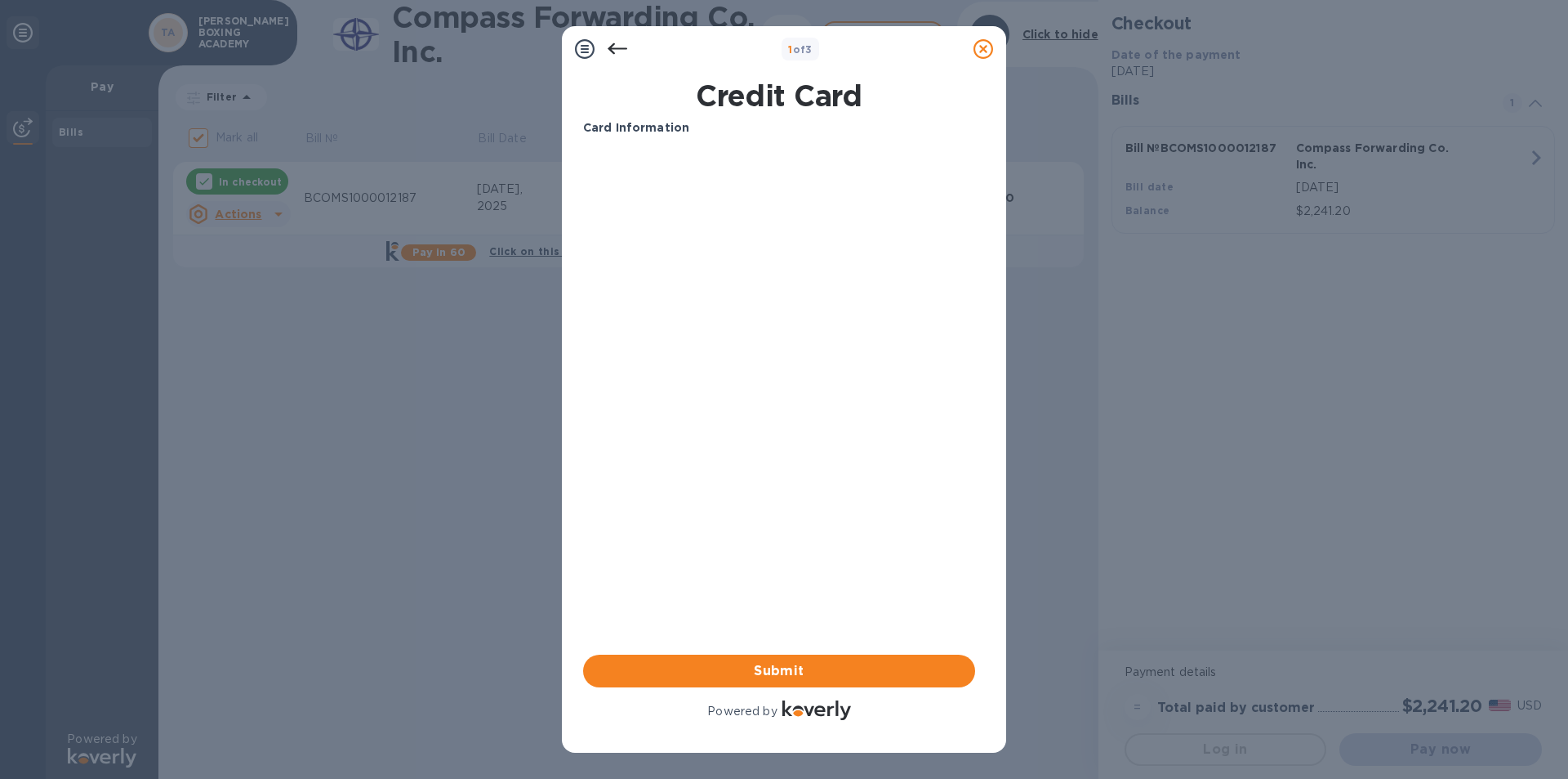
click at [663, 303] on div "Card Information Your browser does not support iframes Submit Powered by" at bounding box center [780, 422] width 392 height 604
drag, startPoint x: 663, startPoint y: 303, endPoint x: 747, endPoint y: 381, distance: 114.6
click at [700, 342] on div "Card Information Your browser does not support iframes Submit Powered by" at bounding box center [780, 422] width 392 height 604
click at [790, 462] on div "Card Information Your browser does not support iframes Submit Powered by" at bounding box center [780, 422] width 392 height 604
click at [790, 461] on div "Card Information Your browser does not support iframes Submit Powered by" at bounding box center [780, 422] width 392 height 604
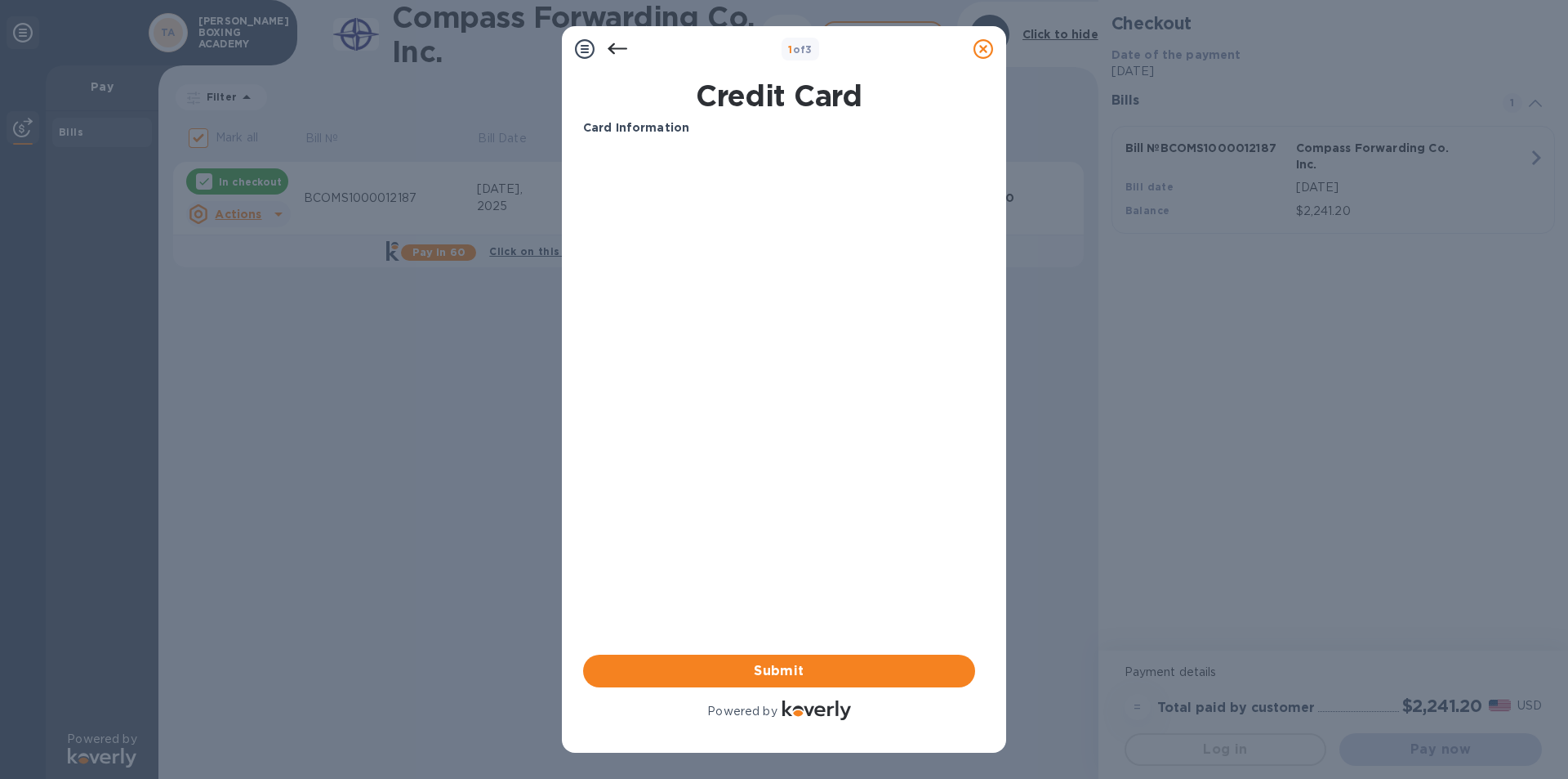
click at [790, 461] on div "Card Information Your browser does not support iframes Submit Powered by" at bounding box center [780, 422] width 392 height 604
click at [1481, 748] on div "1 of 3 Credit Card Card Information Your browser does not support iframes Submi…" at bounding box center [784, 389] width 1568 height 779
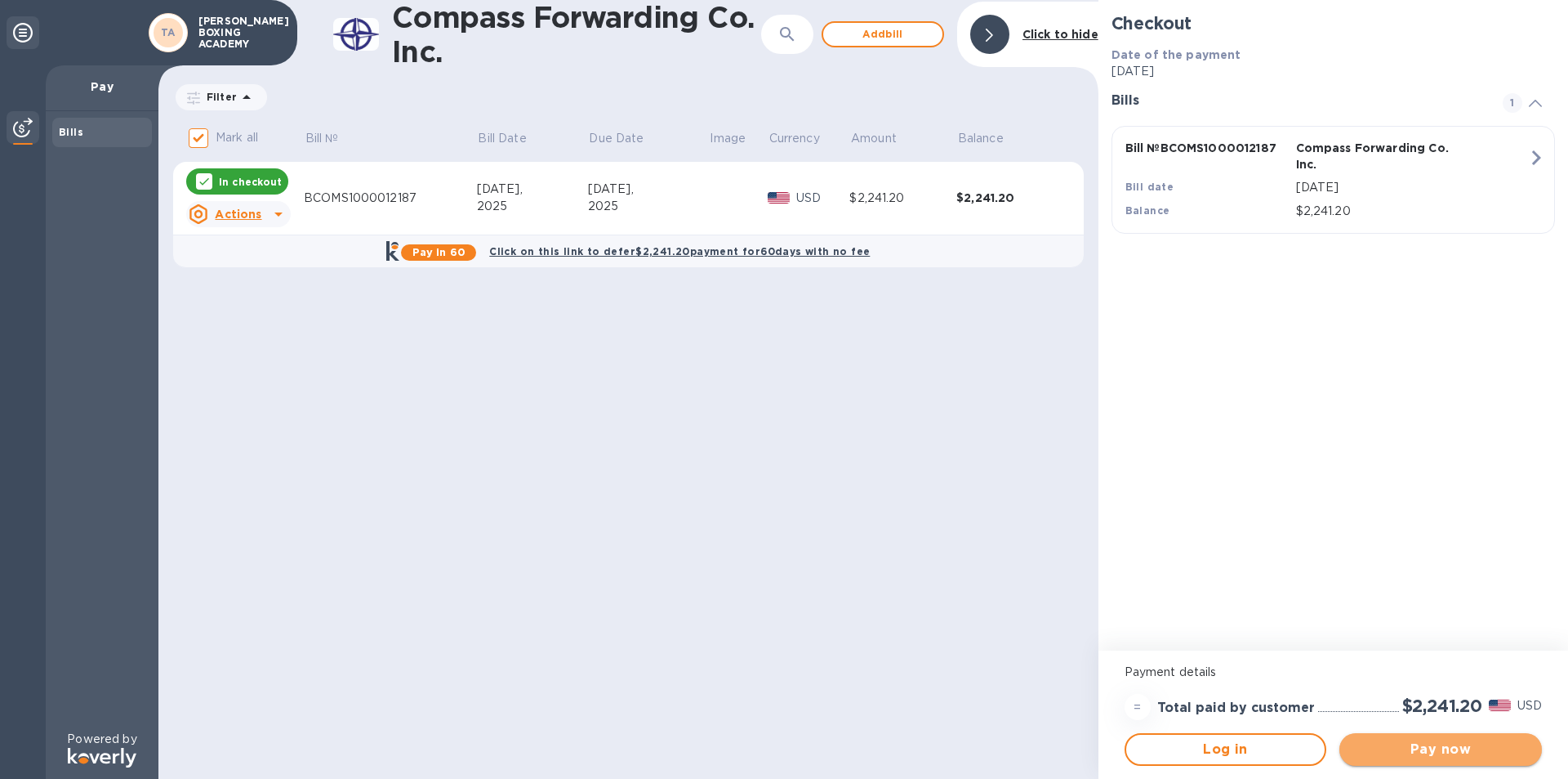
click at [1425, 746] on span "Pay now" at bounding box center [1440, 749] width 176 height 19
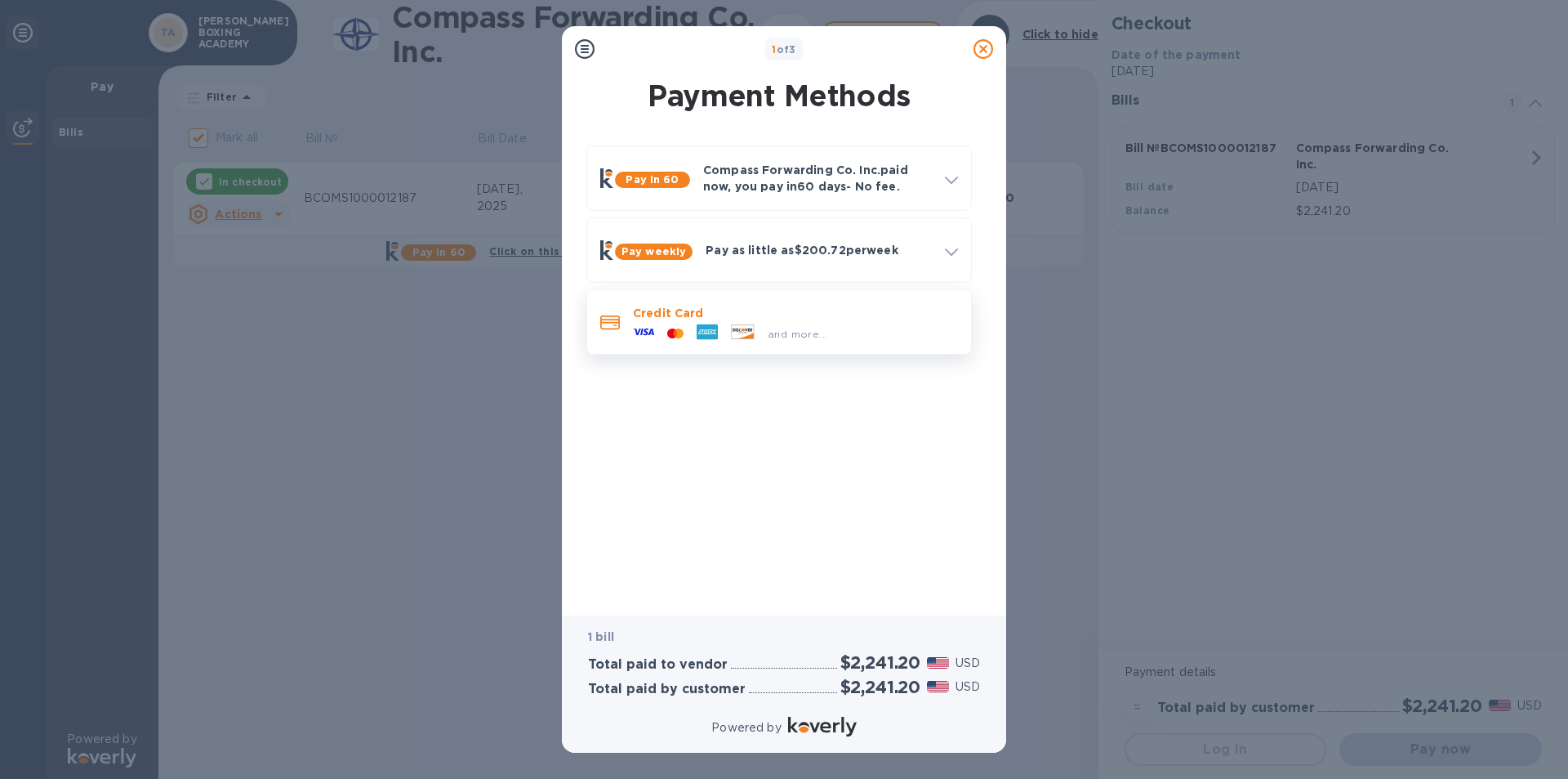
click at [652, 321] on icon at bounding box center [643, 332] width 21 height 21
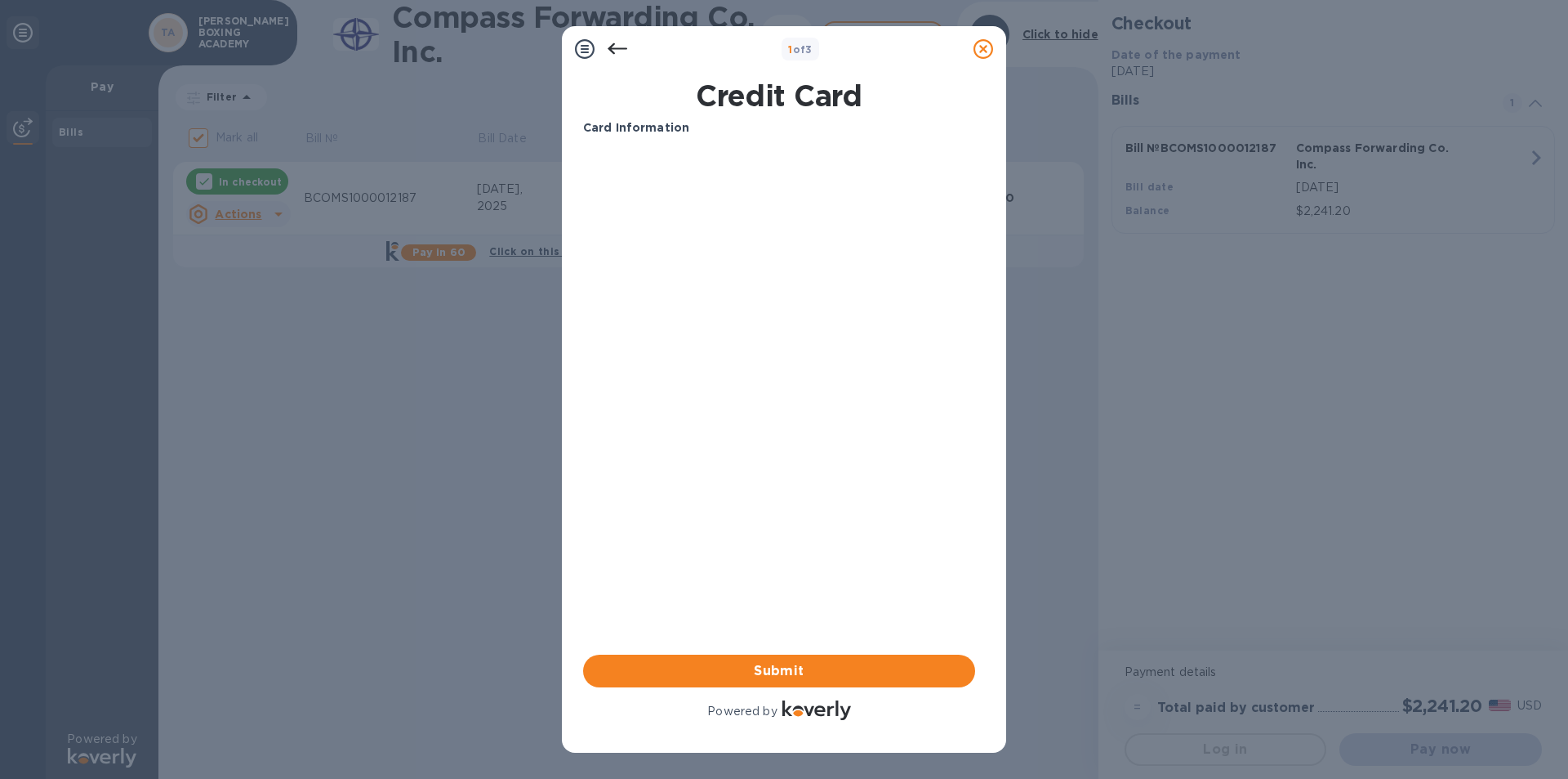
click at [664, 358] on div "Card Information Your browser does not support iframes Submit Powered by" at bounding box center [780, 422] width 392 height 604
click at [615, 51] on icon at bounding box center [618, 49] width 19 height 19
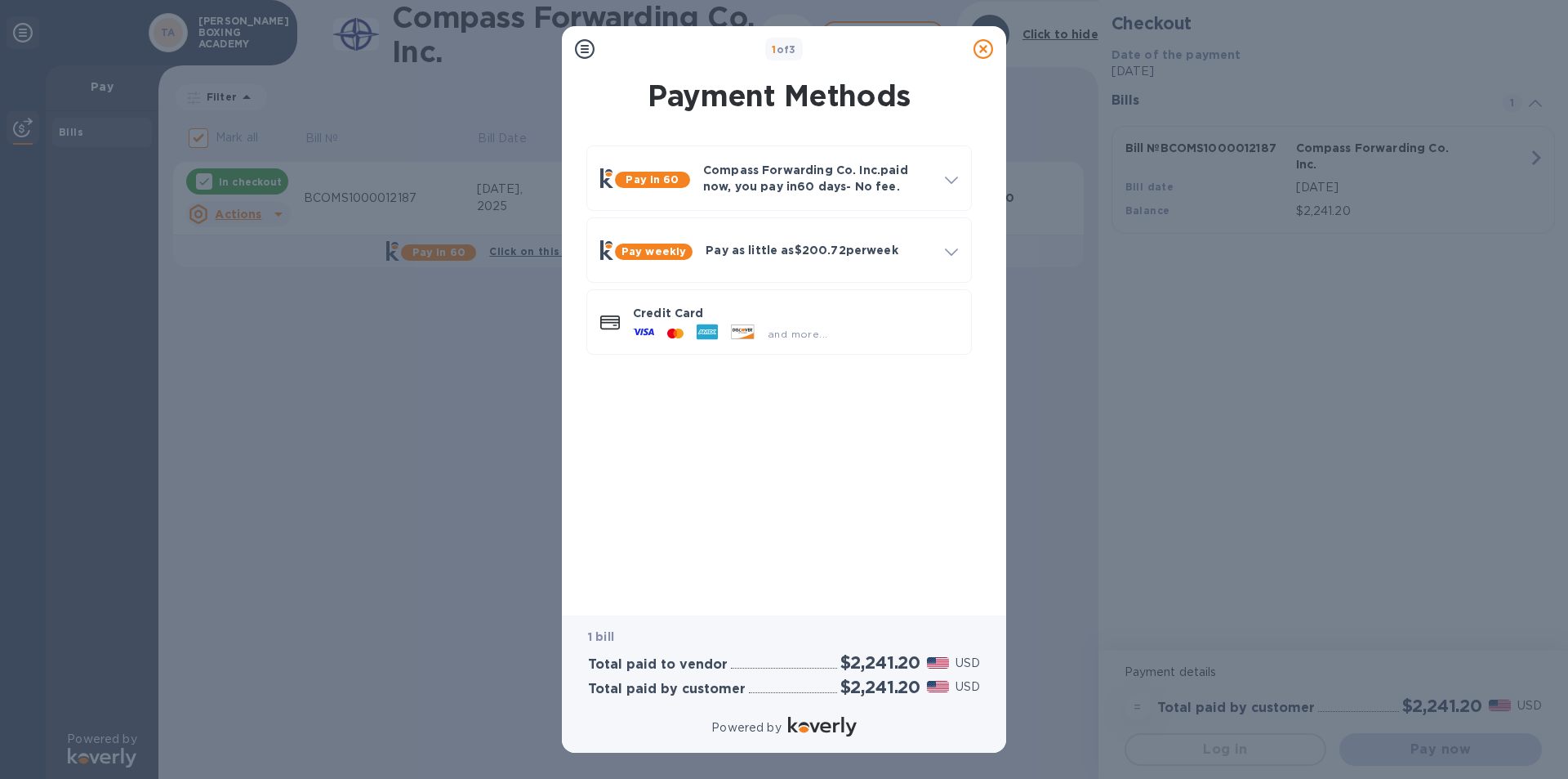
click at [615, 51] on div "1 of 3" at bounding box center [784, 49] width 366 height 24
click at [646, 323] on icon at bounding box center [643, 332] width 21 height 21
